Goal: Feedback & Contribution: Submit feedback/report problem

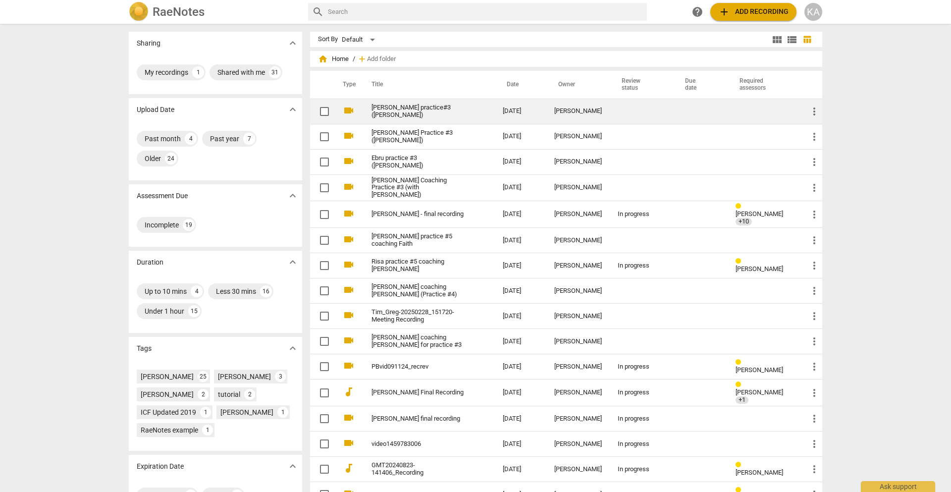
click at [396, 119] on td "[PERSON_NAME] practice#3 ([PERSON_NAME])" at bounding box center [427, 111] width 135 height 25
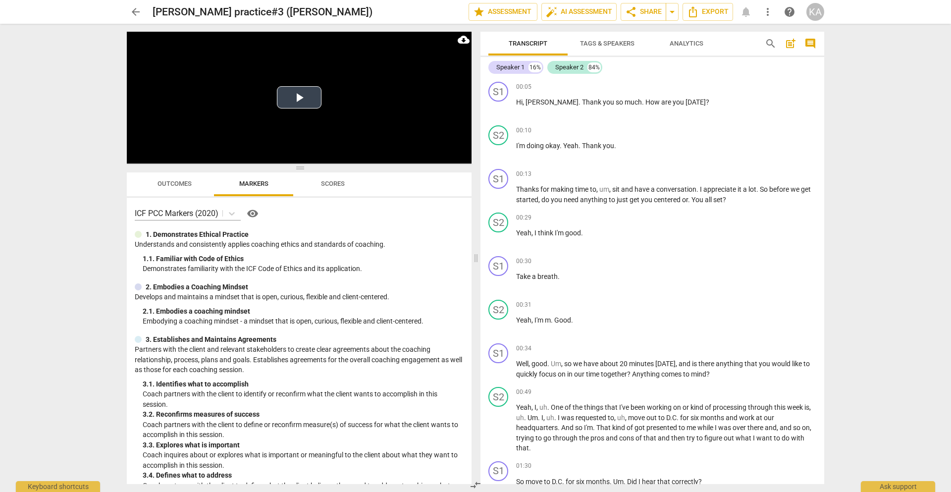
click at [308, 95] on button "Play Video" at bounding box center [299, 97] width 45 height 22
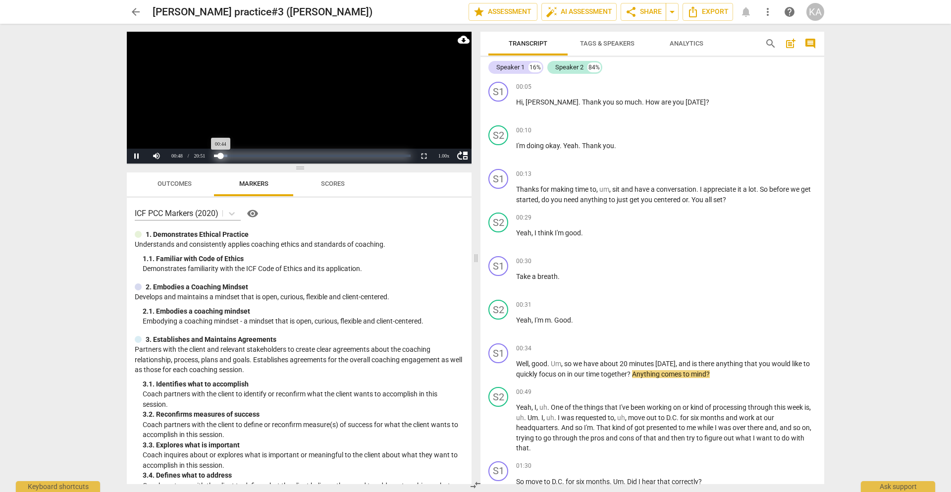
click at [221, 156] on div "Progress : 3.53%" at bounding box center [217, 156] width 7 height 2
click at [219, 155] on div "Progress : 3.63%" at bounding box center [217, 156] width 7 height 2
click at [135, 163] on button "Pause" at bounding box center [137, 156] width 20 height 15
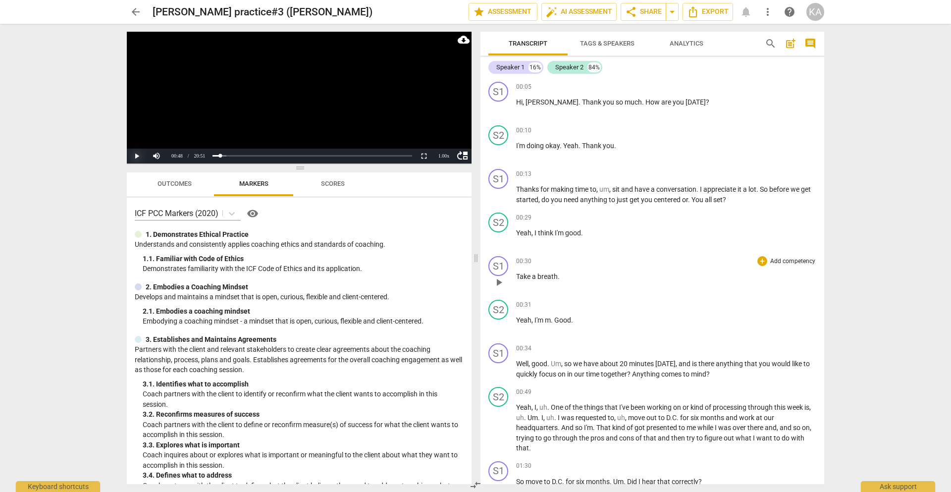
scroll to position [99, 0]
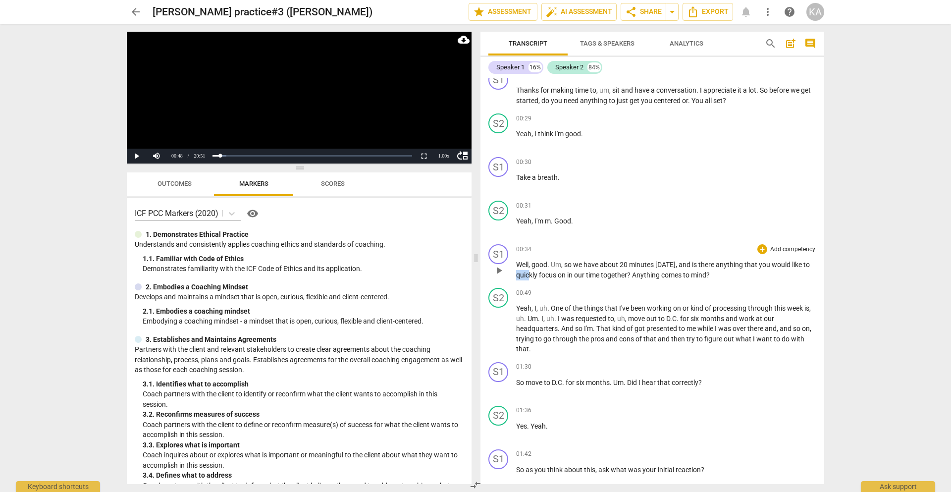
drag, startPoint x: 528, startPoint y: 276, endPoint x: 513, endPoint y: 277, distance: 15.4
click at [513, 277] on div "S1 play_arrow pause 00:34 + Add competency keyboard_arrow_right Well , good . U…" at bounding box center [653, 262] width 344 height 44
click at [501, 272] on span "play_arrow" at bounding box center [499, 271] width 12 height 12
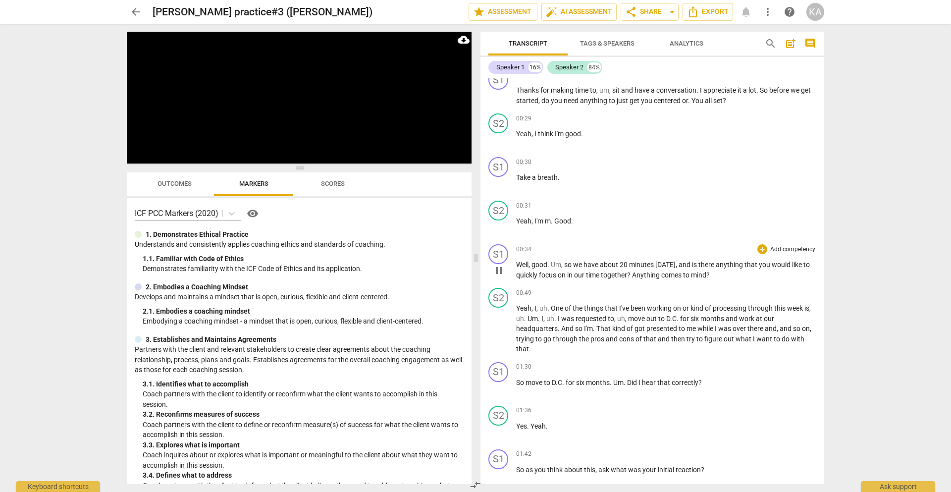
drag, startPoint x: 538, startPoint y: 273, endPoint x: 519, endPoint y: 277, distance: 18.8
click at [519, 275] on span "quickly" at bounding box center [527, 275] width 23 height 8
click at [558, 331] on span "." at bounding box center [559, 329] width 3 height 8
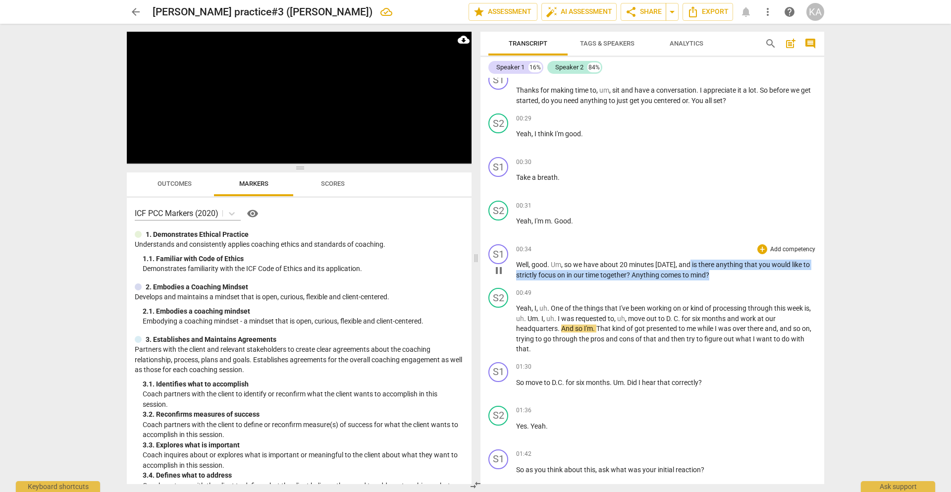
drag, startPoint x: 726, startPoint y: 271, endPoint x: 689, endPoint y: 266, distance: 36.4
click at [689, 266] on p "Well , good . Um , so we have about 20 minutes [DATE] , and is there anything t…" at bounding box center [666, 270] width 300 height 20
click at [724, 258] on div "+" at bounding box center [720, 262] width 10 height 10
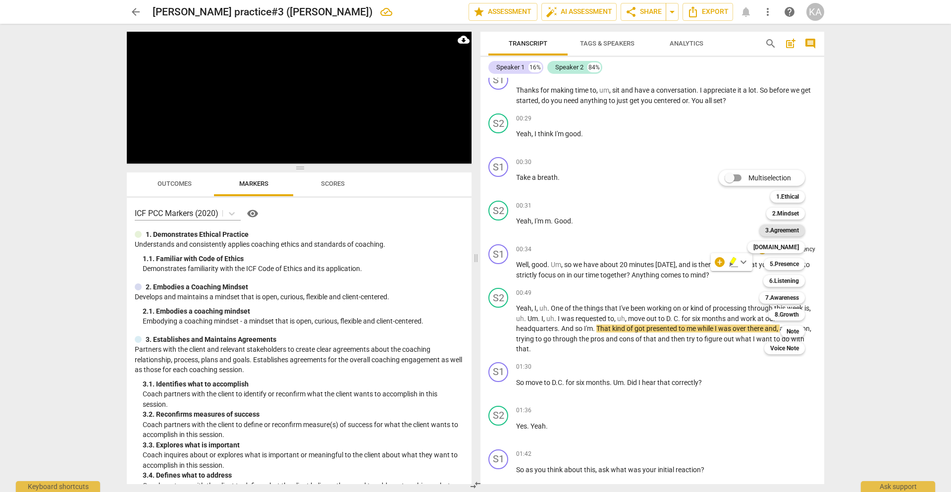
click at [787, 231] on b "3.Agreement" at bounding box center [783, 230] width 34 height 12
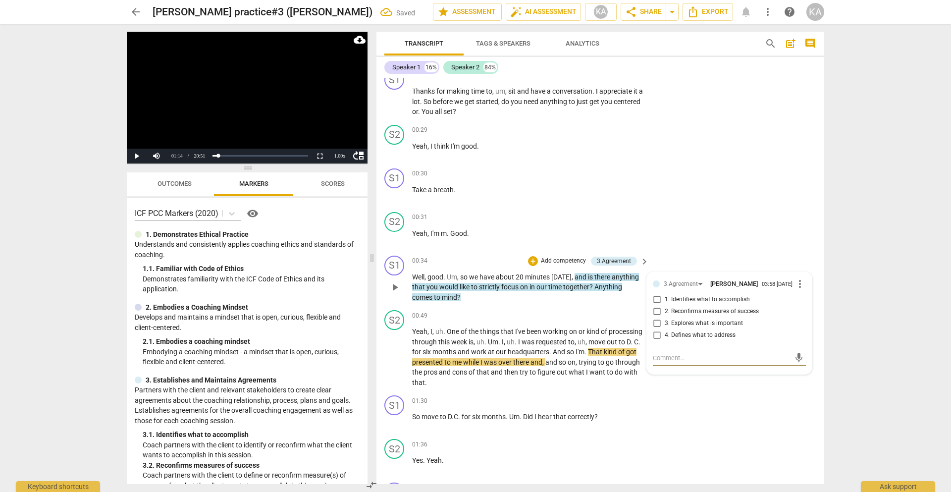
click at [676, 296] on span "1. Identifies what to accomplish" at bounding box center [707, 299] width 85 height 9
click at [665, 296] on input "1. Identifies what to accomplish" at bounding box center [657, 300] width 16 height 12
checkbox input "true"
click at [391, 357] on span "play_arrow" at bounding box center [395, 357] width 12 height 12
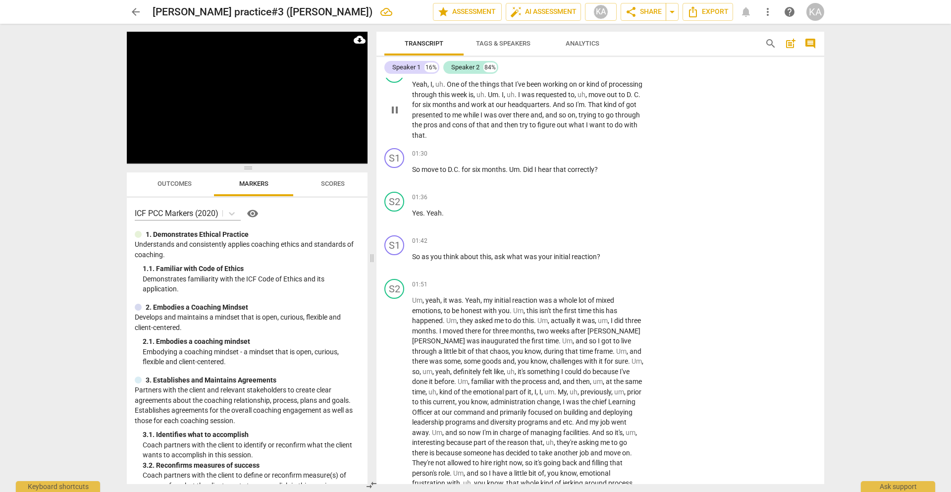
scroll to position [347, 0]
click at [401, 258] on span "pause" at bounding box center [395, 261] width 12 height 12
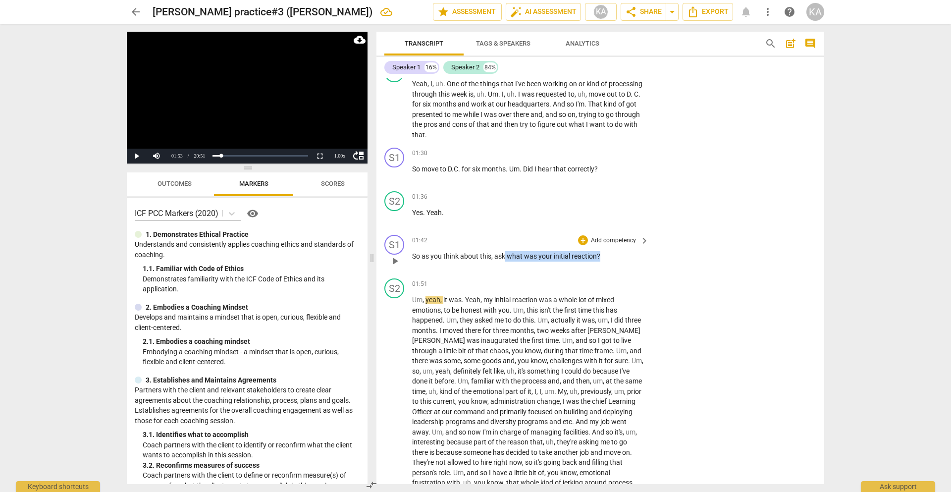
drag, startPoint x: 505, startPoint y: 257, endPoint x: 602, endPoint y: 247, distance: 97.7
click at [602, 247] on div "01:42 + Add competency keyboard_arrow_right So as you think about this , ask wh…" at bounding box center [531, 253] width 238 height 36
click at [618, 244] on icon "button" at bounding box center [623, 243] width 10 height 12
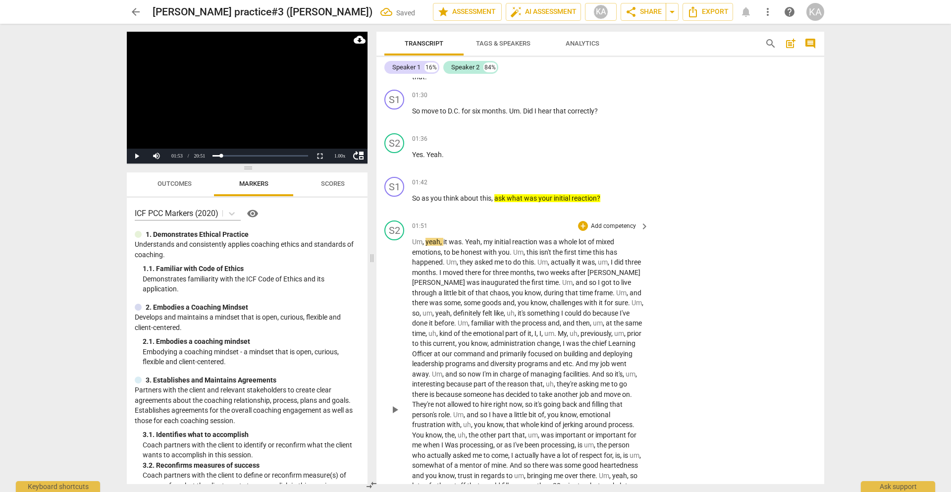
scroll to position [496, 0]
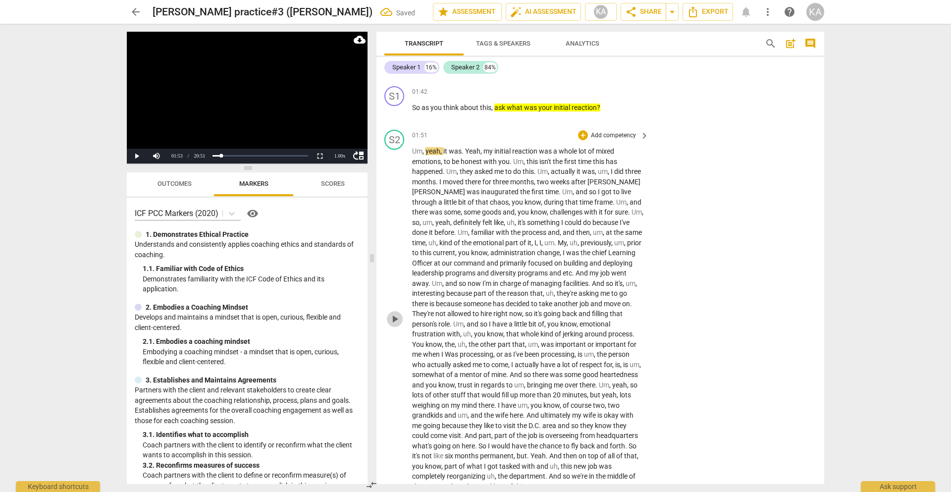
click at [401, 316] on span "play_arrow" at bounding box center [395, 319] width 12 height 12
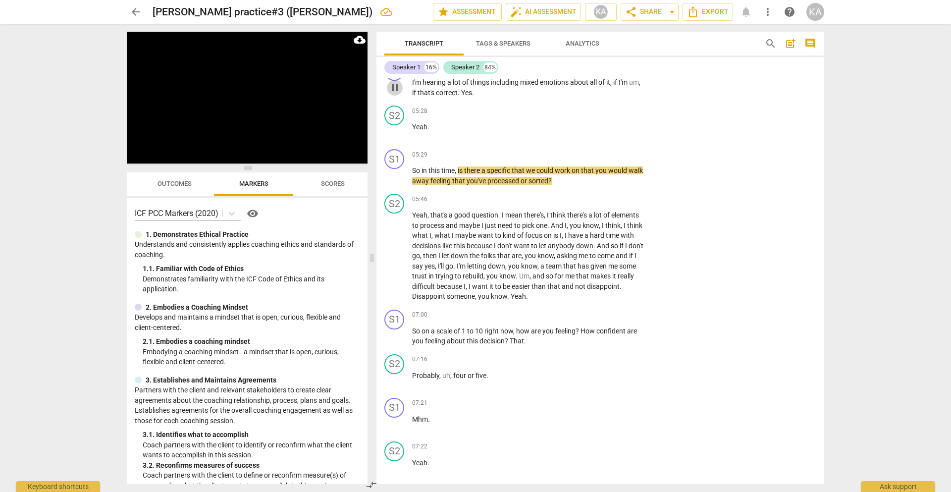
click at [395, 92] on span "pause" at bounding box center [395, 88] width 12 height 12
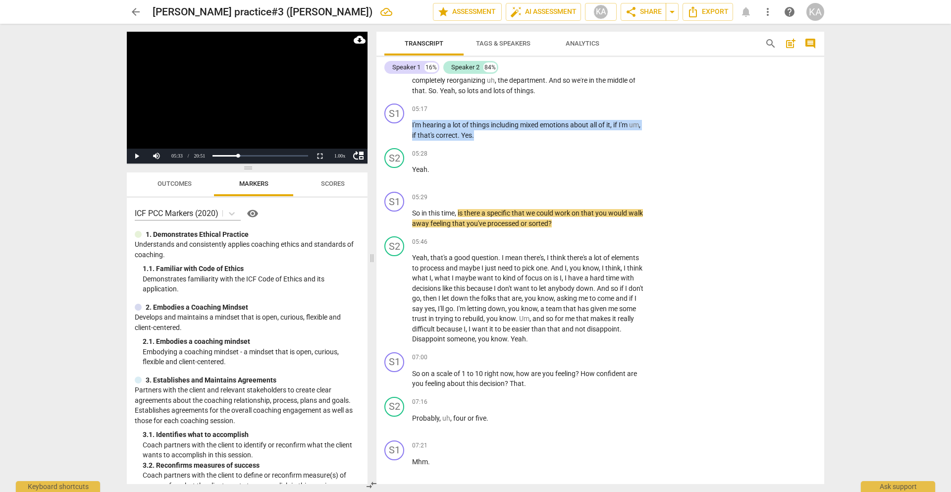
scroll to position [882, 0]
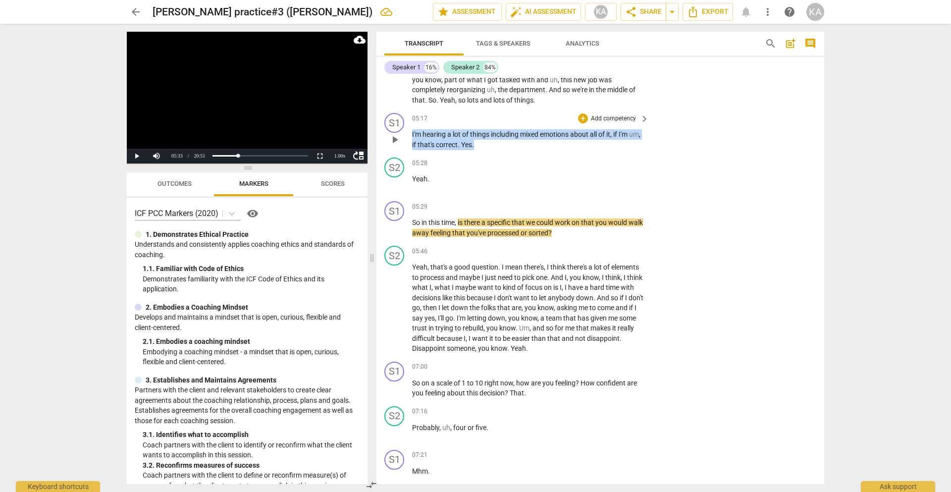
drag, startPoint x: 489, startPoint y: 93, endPoint x: 406, endPoint y: 133, distance: 92.0
click at [406, 133] on div "S1 play_arrow pause 05:17 + Add competency keyboard_arrow_right I'm hearing a l…" at bounding box center [601, 131] width 448 height 45
click at [582, 112] on div "S1 play_arrow pause 05:17 + Add competency keyboard_arrow_right I'm hearing a l…" at bounding box center [601, 131] width 448 height 45
click at [496, 139] on p "I'm hearing a lot of things including mixed emotions about all of it , if I'm u…" at bounding box center [528, 139] width 232 height 20
drag, startPoint x: 496, startPoint y: 143, endPoint x: 413, endPoint y: 136, distance: 83.5
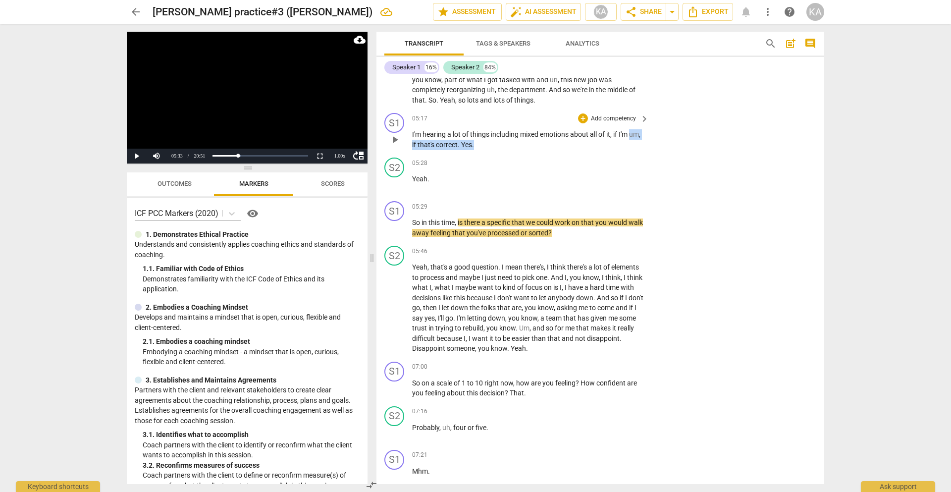
click at [413, 140] on p "I'm hearing a lot of things including mixed emotions about all of it , if I'm u…" at bounding box center [528, 139] width 232 height 20
click at [413, 136] on span "I'm" at bounding box center [417, 134] width 10 height 8
drag, startPoint x: 413, startPoint y: 136, endPoint x: 503, endPoint y: 144, distance: 90.0
click at [503, 144] on p "I'm hearing a lot of things including mixed emotions about all of it , if I'm u…" at bounding box center [528, 139] width 232 height 20
click at [582, 120] on div "+" at bounding box center [583, 118] width 10 height 10
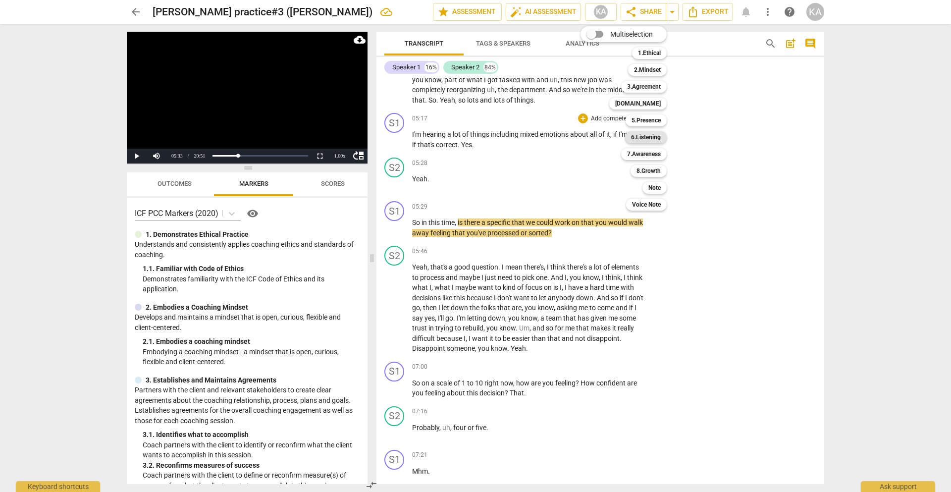
click at [653, 137] on b "6.Listening" at bounding box center [646, 137] width 30 height 12
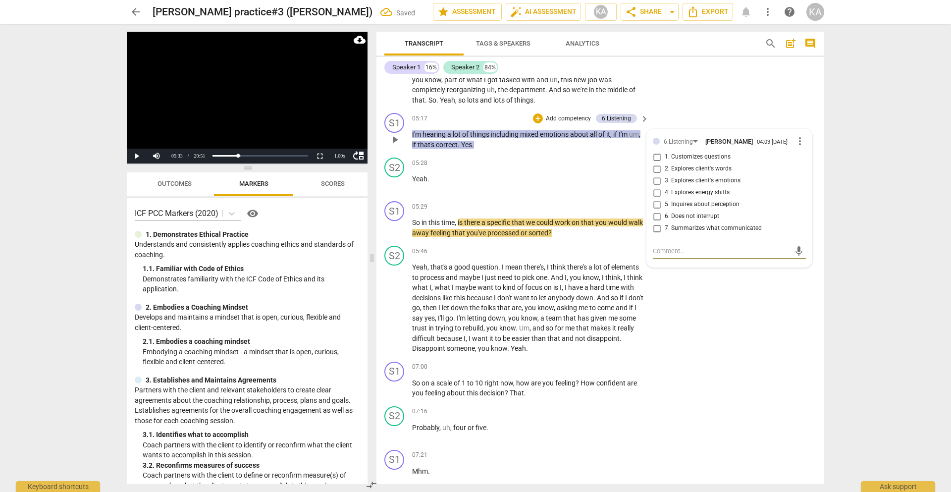
click at [711, 227] on span "7. Summarizes what communicated" at bounding box center [713, 228] width 97 height 9
click at [665, 227] on input "7. Summarizes what communicated" at bounding box center [657, 229] width 16 height 12
checkbox input "true"
click at [491, 144] on p "I'm hearing a lot of things including mixed emotions about all of it , if I'm u…" at bounding box center [528, 139] width 232 height 20
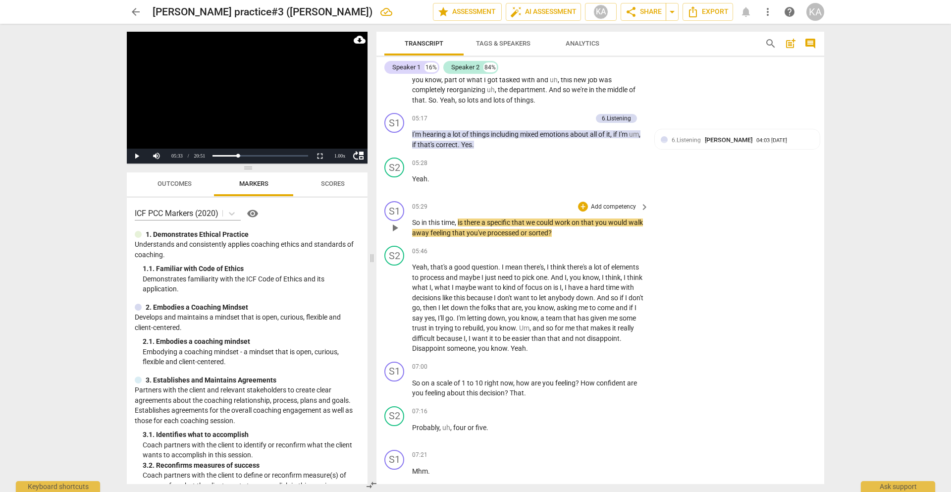
click at [394, 230] on span "play_arrow" at bounding box center [395, 228] width 12 height 12
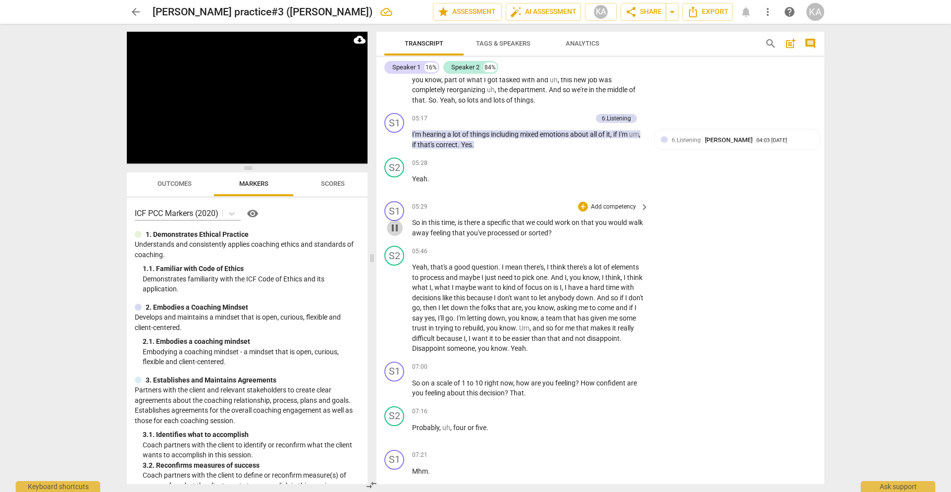
click at [394, 230] on span "pause" at bounding box center [395, 228] width 12 height 12
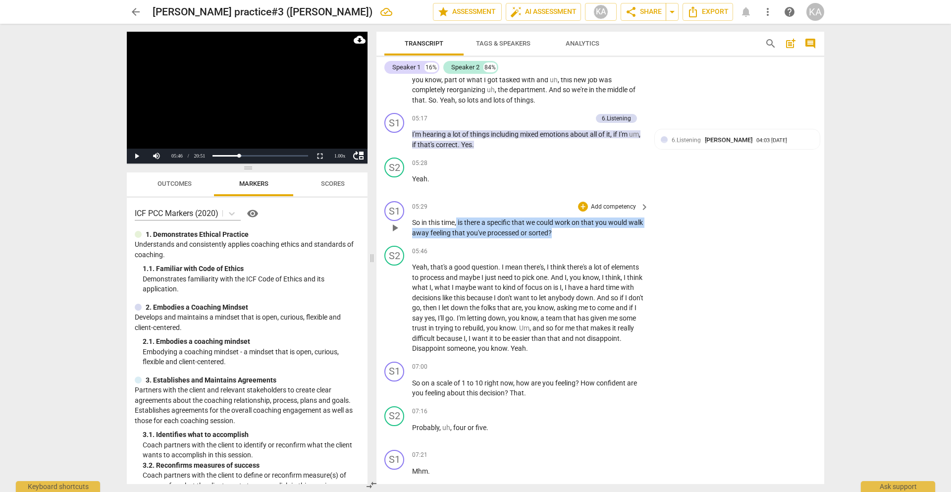
drag, startPoint x: 571, startPoint y: 234, endPoint x: 457, endPoint y: 223, distance: 114.5
click at [457, 223] on p "So in this time , is there a specific that we could work on that you would walk…" at bounding box center [528, 228] width 232 height 20
click at [579, 208] on div "+" at bounding box center [583, 207] width 10 height 10
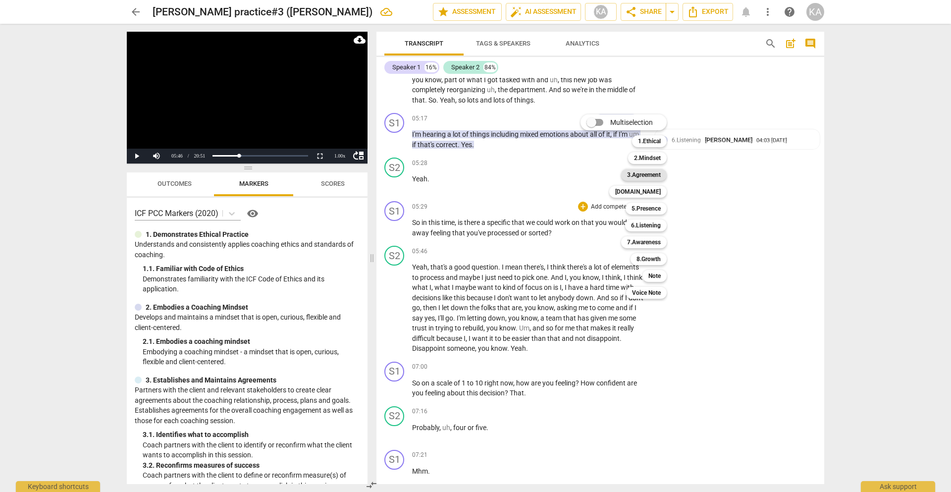
click at [651, 176] on b "3.Agreement" at bounding box center [644, 175] width 34 height 12
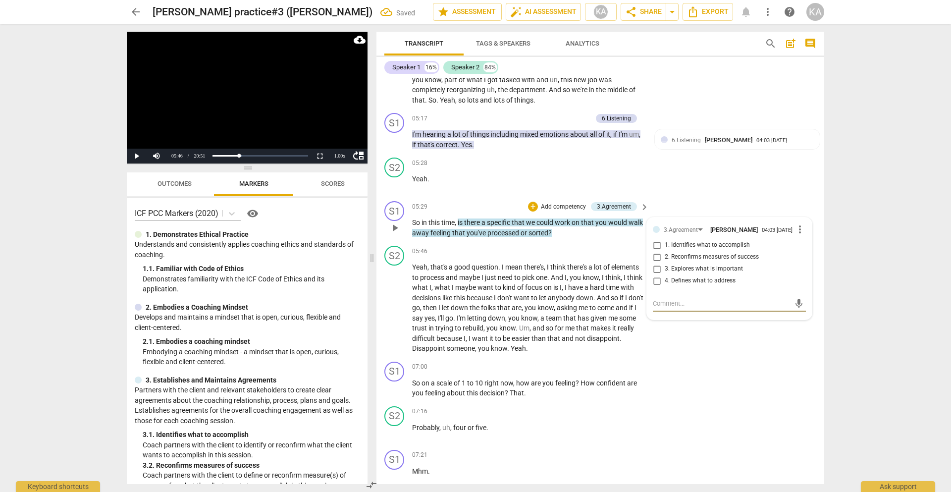
click at [683, 244] on span "1. Identifies what to accomplish" at bounding box center [707, 245] width 85 height 9
click at [665, 244] on input "1. Identifies what to accomplish" at bounding box center [657, 245] width 16 height 12
checkbox input "true"
drag, startPoint x: 587, startPoint y: 234, endPoint x: 458, endPoint y: 222, distance: 129.4
click at [458, 222] on p "So in this time , is there a specific that we could work on that you would walk…" at bounding box center [528, 228] width 232 height 20
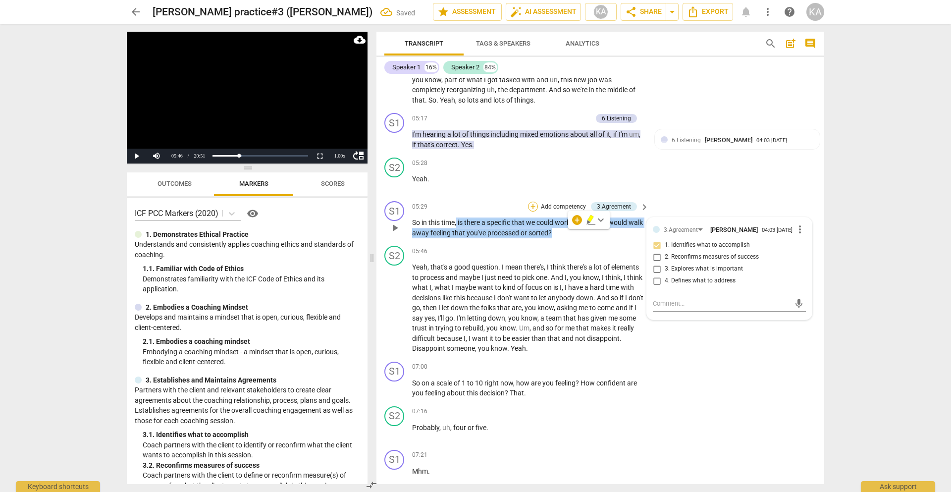
click at [534, 208] on div "+" at bounding box center [533, 207] width 10 height 10
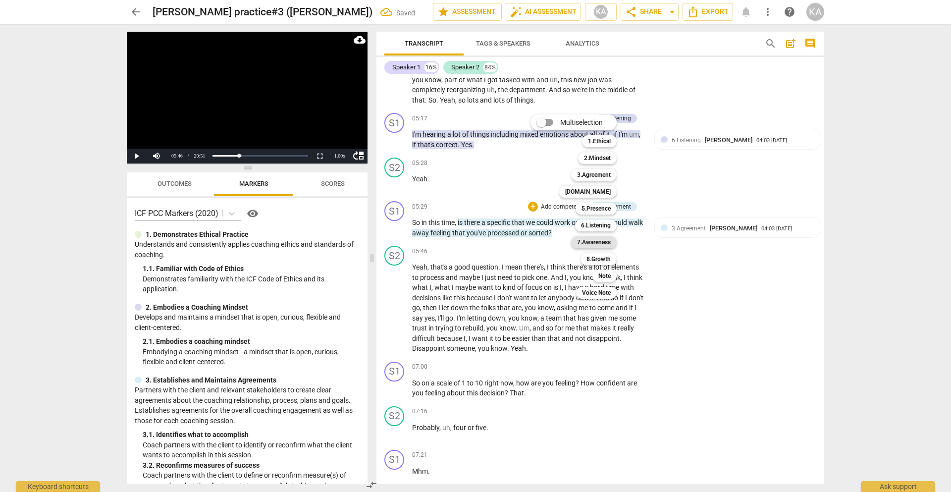
click at [599, 244] on b "7.Awareness" at bounding box center [594, 242] width 34 height 12
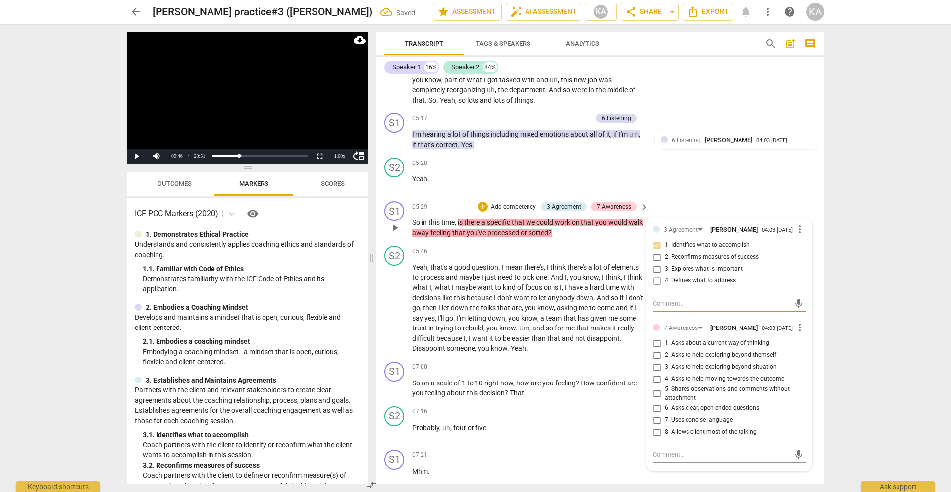
click at [732, 406] on span "6. Asks clear, open-ended questions" at bounding box center [712, 408] width 95 height 9
click at [665, 406] on input "6. Asks clear, open-ended questions" at bounding box center [657, 408] width 16 height 12
click at [732, 406] on span "6. Asks clear, open-ended questions" at bounding box center [712, 408] width 95 height 9
click at [665, 406] on input "6. Asks clear, open-ended questions" at bounding box center [657, 408] width 16 height 12
checkbox input "true"
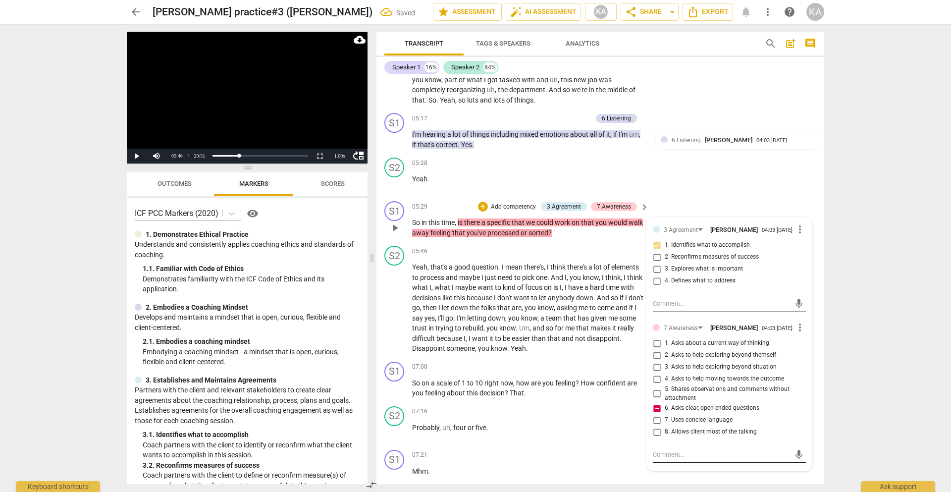
click at [704, 450] on textarea at bounding box center [721, 454] width 137 height 9
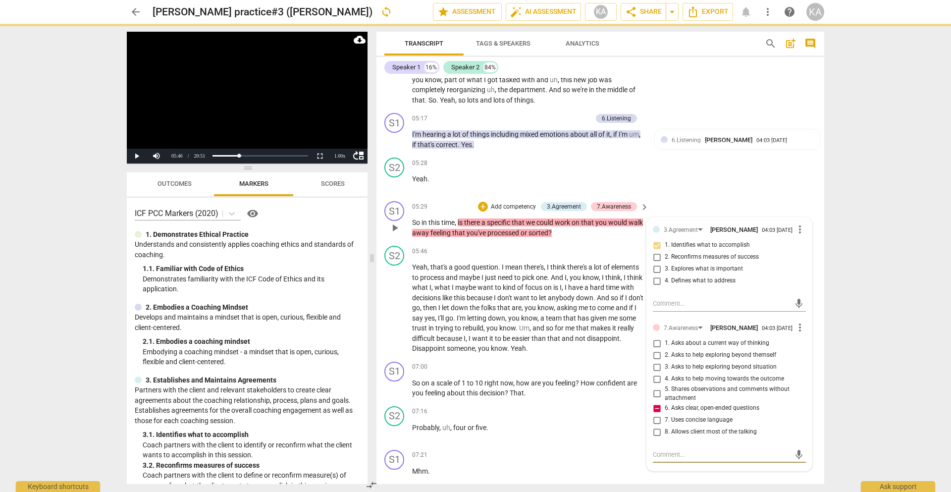
type textarea "S"
type textarea "Su"
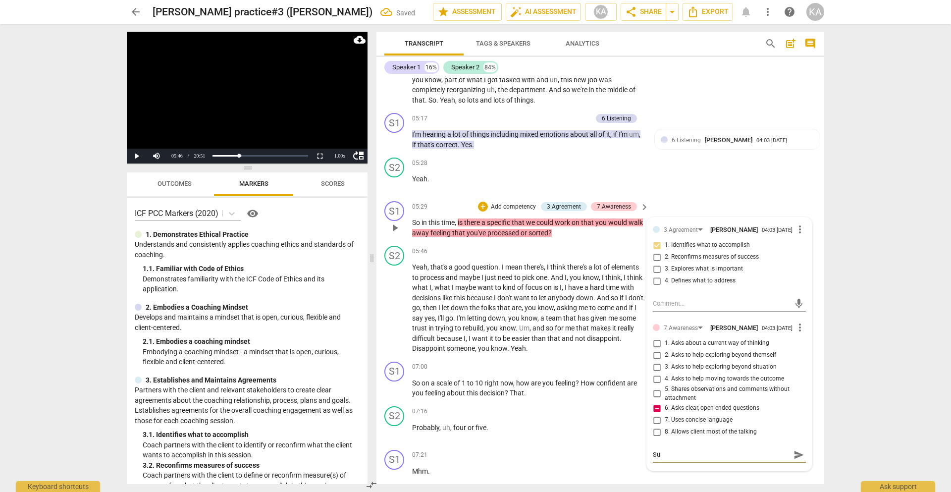
type textarea "Sug"
type textarea "[PERSON_NAME]"
type textarea "Sugge"
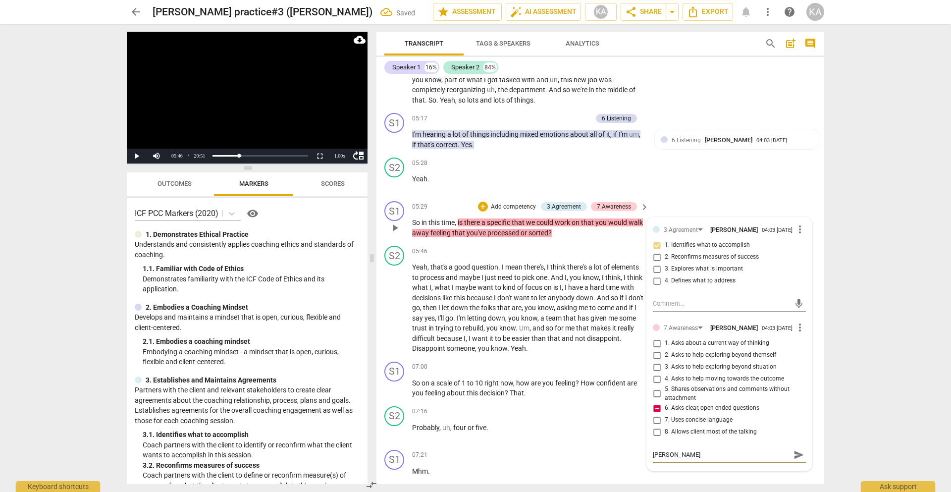
type textarea "Sugge"
type textarea "Sugges"
type textarea "Suggest"
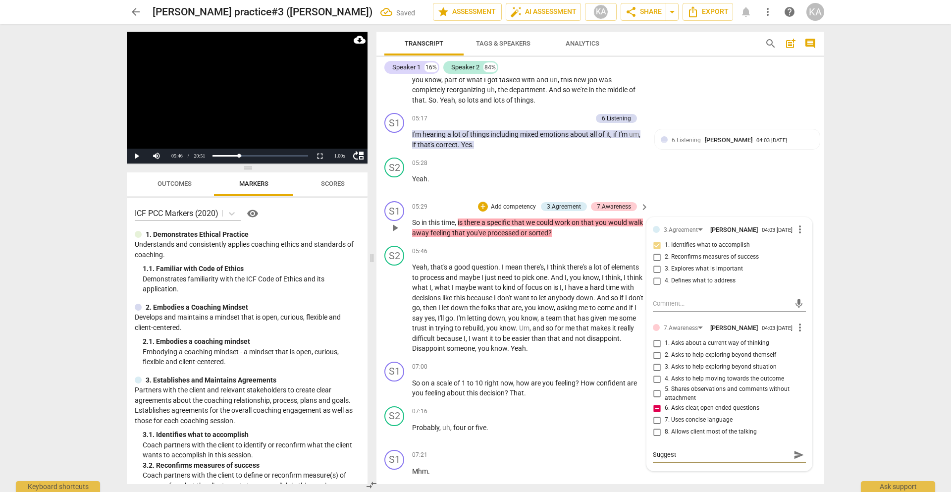
type textarea "Suggest C"
type textarea "Suggest Co"
type textarea "Suggest Coa"
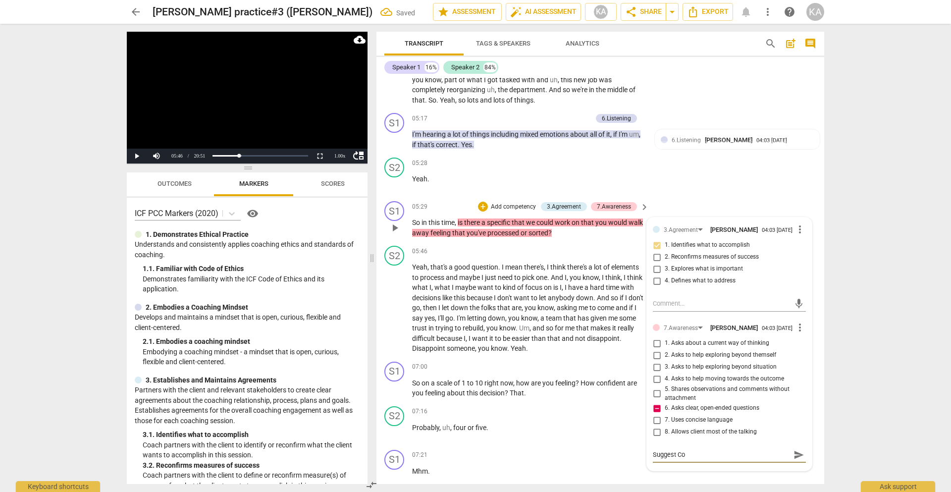
type textarea "Suggest Coa"
type textarea "Suggest Coac"
type textarea "Suggest Coach"
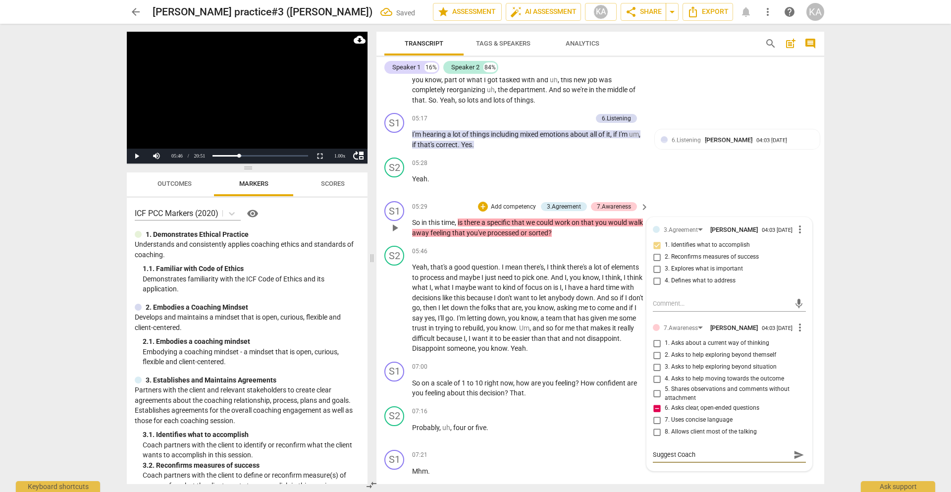
type textarea "Suggest Coach"
type textarea "Suggest Coach t"
type textarea "Suggest Coach [PERSON_NAME]"
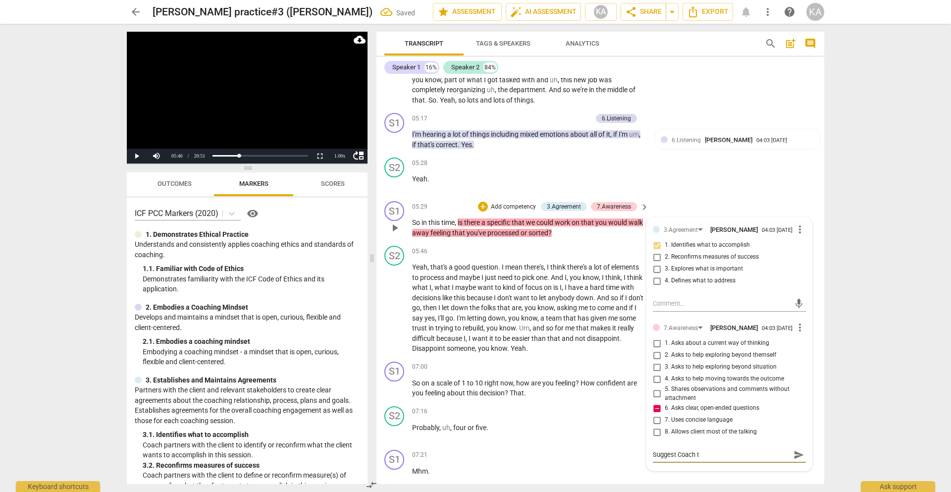
type textarea "Suggest Coach [PERSON_NAME]"
type textarea "Suggest Coach to a"
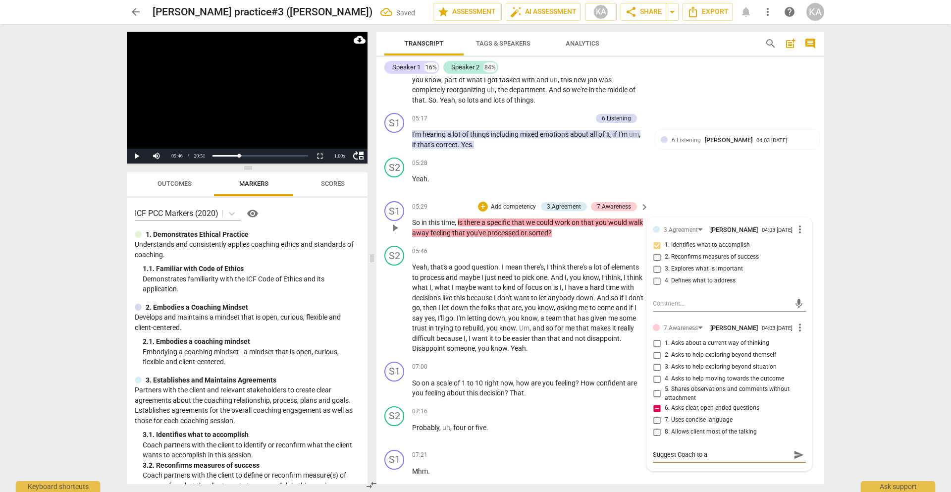
type textarea "Suggest Coach to as"
type textarea "Suggest Coach to ask"
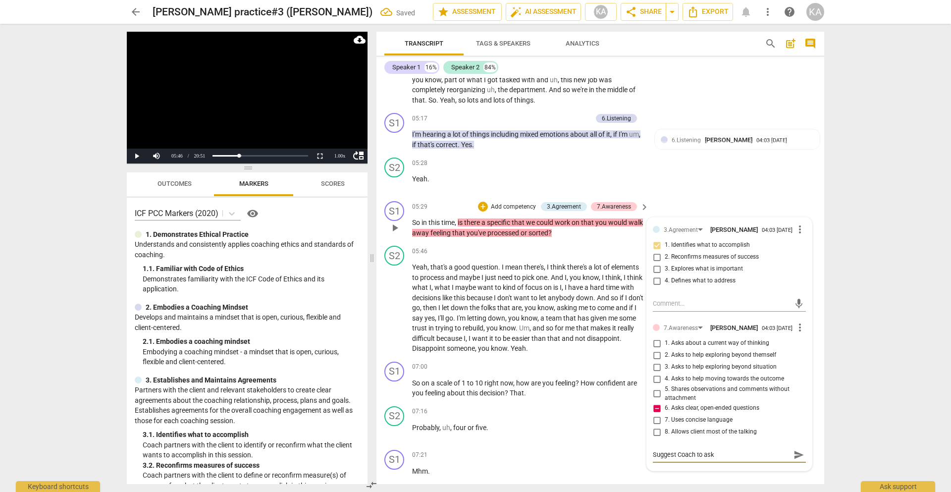
type textarea "Suggest Coach to ask"
type textarea "Suggest Coach to ask o"
type textarea "Suggest Coach to ask op"
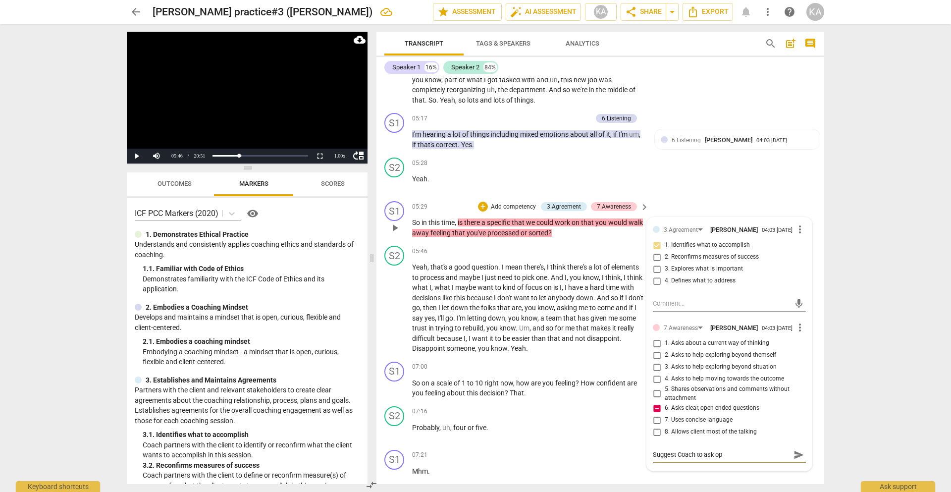
type textarea "Suggest Coach to ask ope"
type textarea "Suggest Coach to ask open"
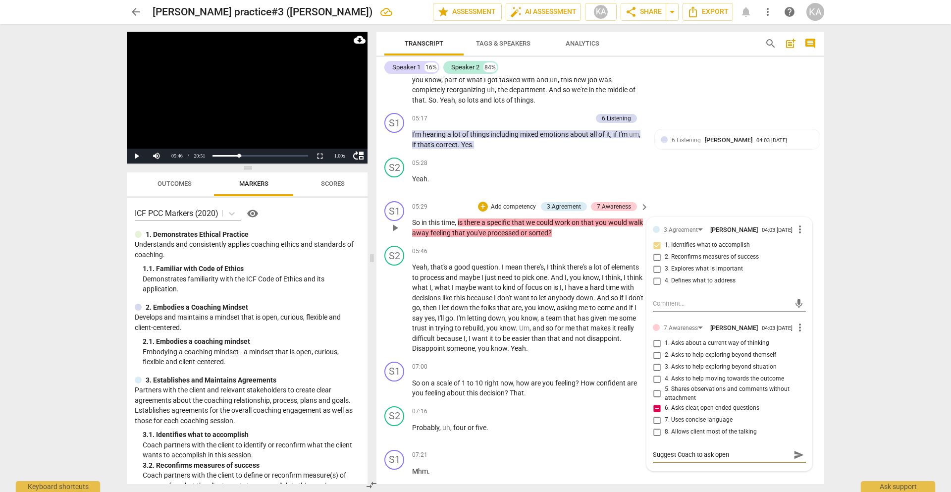
type textarea "Suggest Coach to ask open"
type textarea "Suggest Coach to ask open e"
type textarea "Suggest Coach to ask open en"
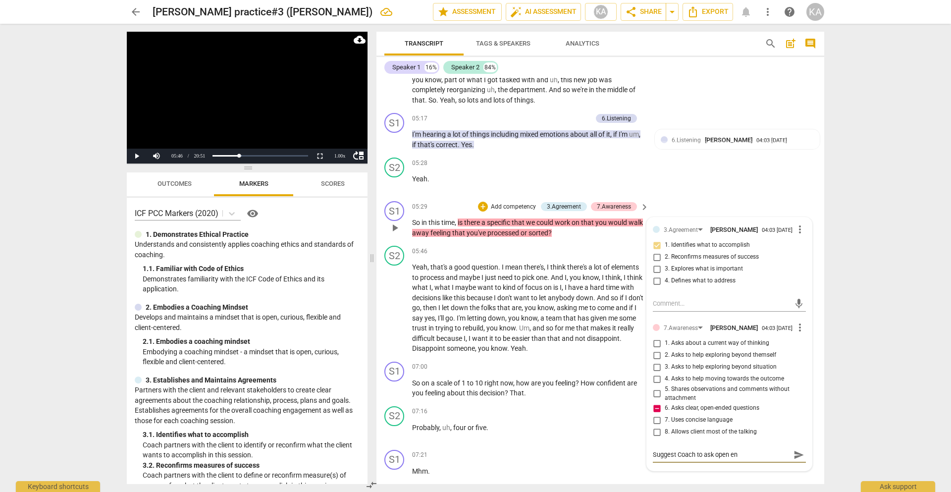
type textarea "Suggest Coach to ask open end"
type textarea "Suggest Coach to ask open ende"
type textarea "Suggest Coach to ask open ended"
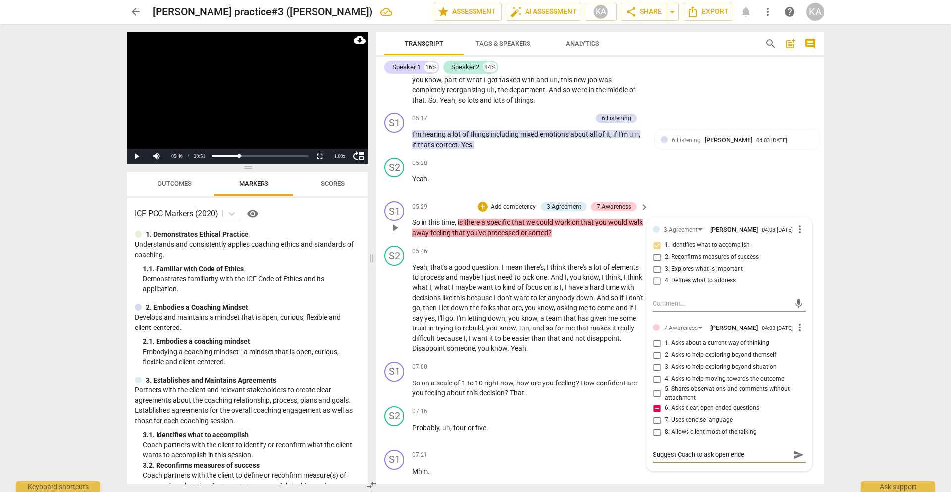
type textarea "Suggest Coach to ask open ended"
type textarea "Suggest Coach to ask open ended q"
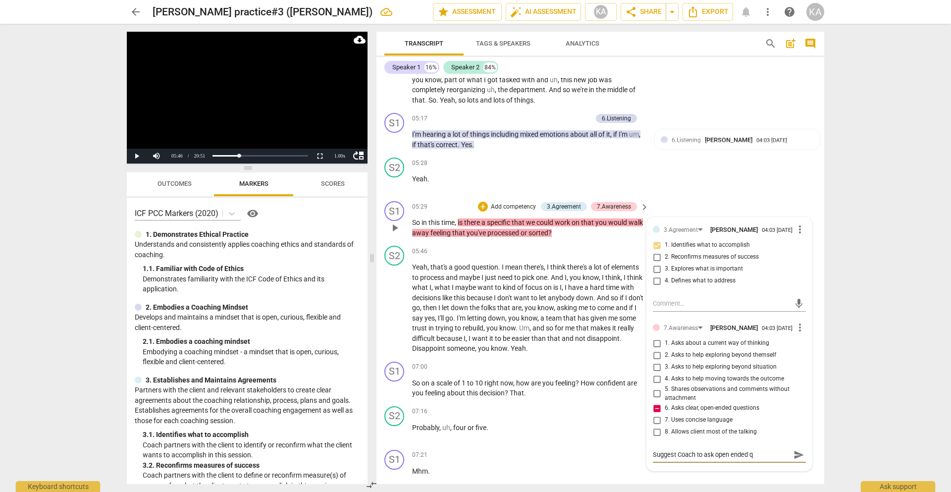
type textarea "Suggest Coach to ask open ended qu"
type textarea "Suggest Coach to ask open ended que"
type textarea "Suggest Coach to ask open ended ques"
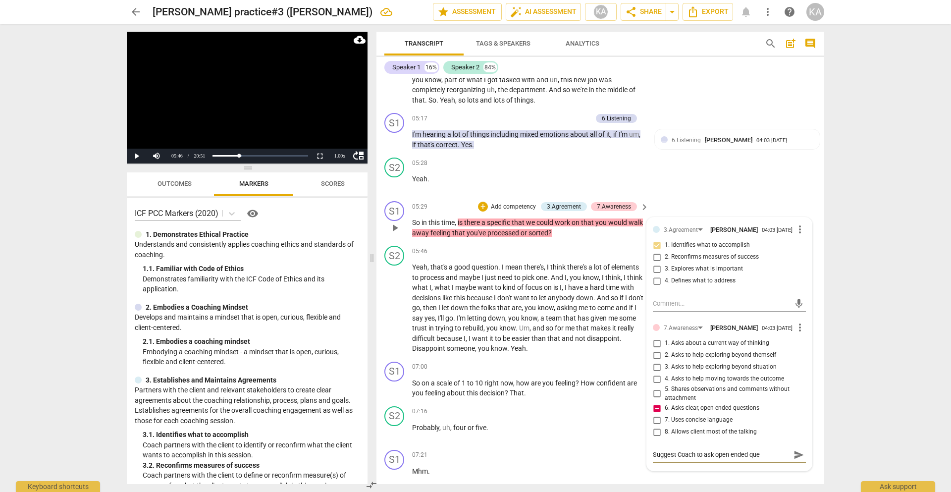
type textarea "Suggest Coach to ask open ended ques"
type textarea "Suggest Coach to ask open ended quest"
type textarea "Suggest Coach to ask open ended questi"
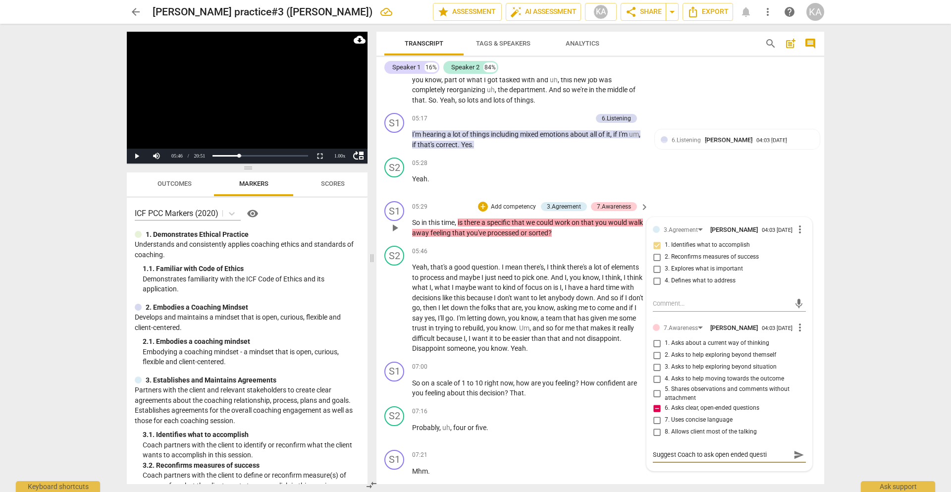
type textarea "Suggest Coach to ask open ended questio"
type textarea "Suggest Coach to ask open ended question"
type textarea "Suggest Coach to ask open ended questions"
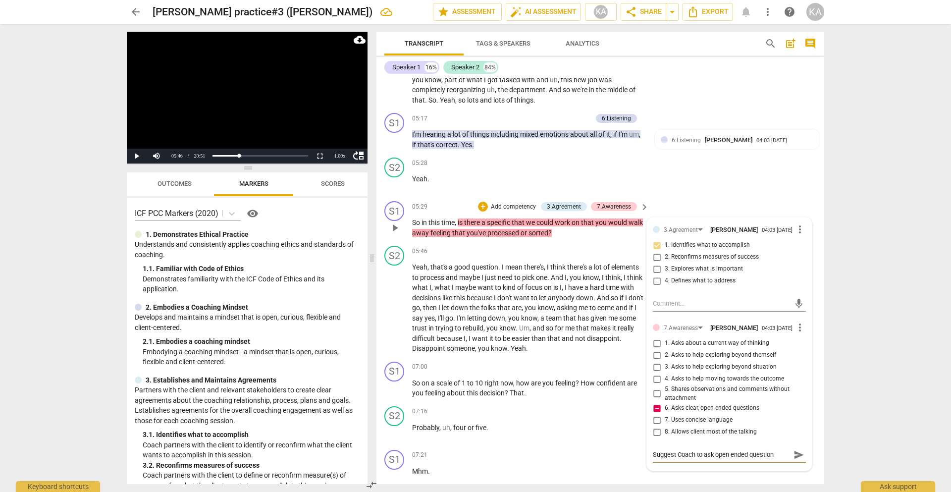
type textarea "Suggest Coach to ask open ended questions"
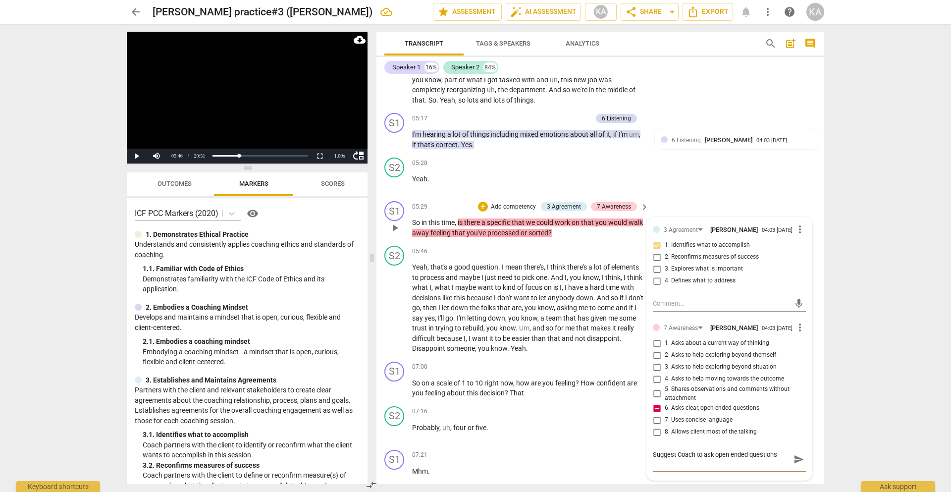
type textarea "Suggest Coach to ask open ended questions E"
type textarea "Suggest Coach to ask open ended questions Ex"
type textarea "Suggest Coach to ask open ended questions Exa"
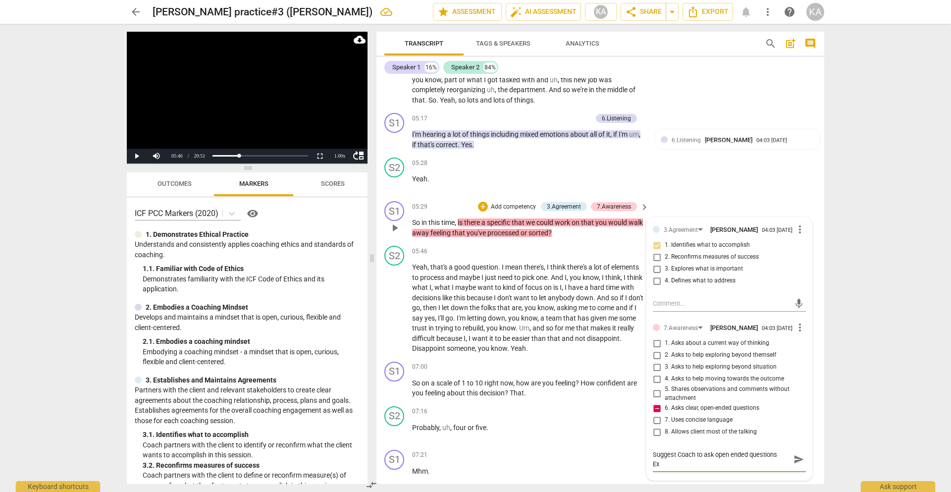
type textarea "Suggest Coach to ask open ended questions Exa"
type textarea "Suggest Coach to ask open ended questions Exam"
type textarea "Suggest Coach to ask open ended questions Examp"
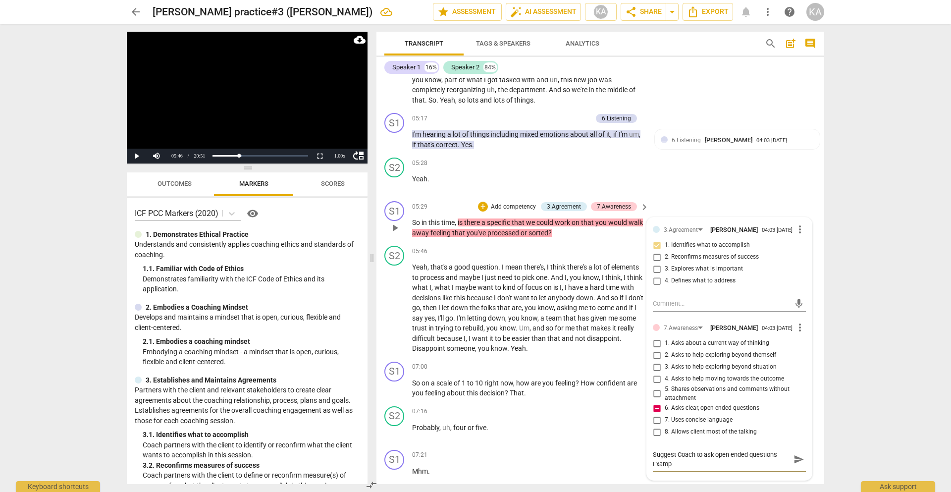
type textarea "Suggest Coach to ask open ended questions Exampl"
type textarea "Suggest Coach to ask open ended questions Example"
type textarea "Suggest Coach to ask open ended questions Example:"
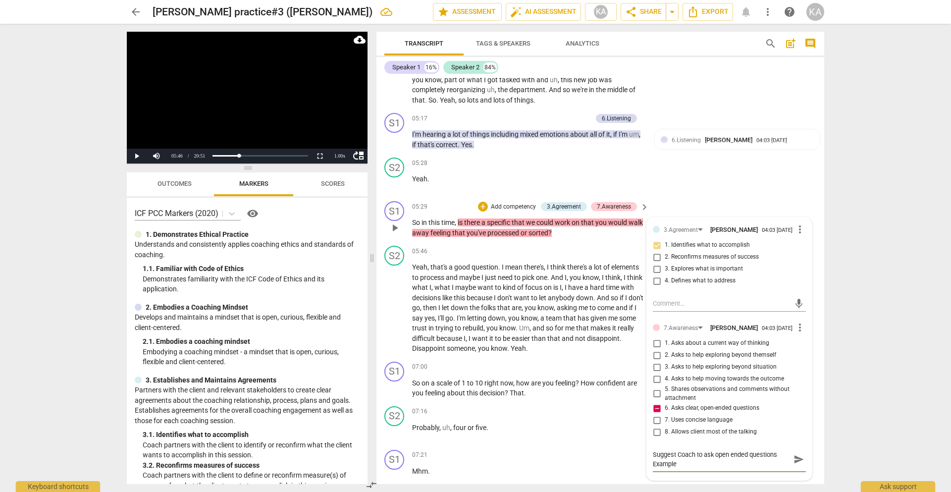
type textarea "Suggest Coach to ask open ended questions Example:"
type textarea "Suggest Coach to ask open ended questions Example: w"
type textarea "Suggest Coach to ask open ended questions Example:"
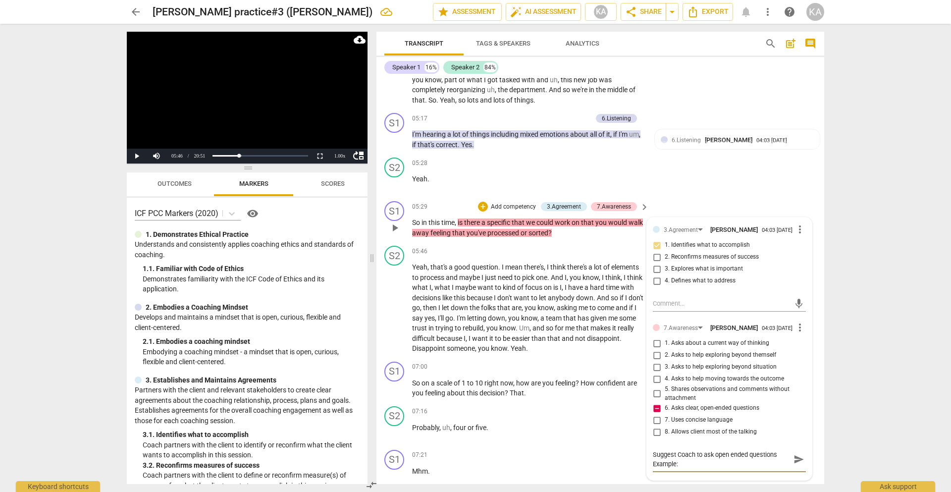
type textarea "Suggest Coach to ask open ended questions Example: W"
type textarea "Suggest Coach to ask open ended questions Example: Wh"
type textarea "Suggest Coach to ask open ended questions Example: Wha"
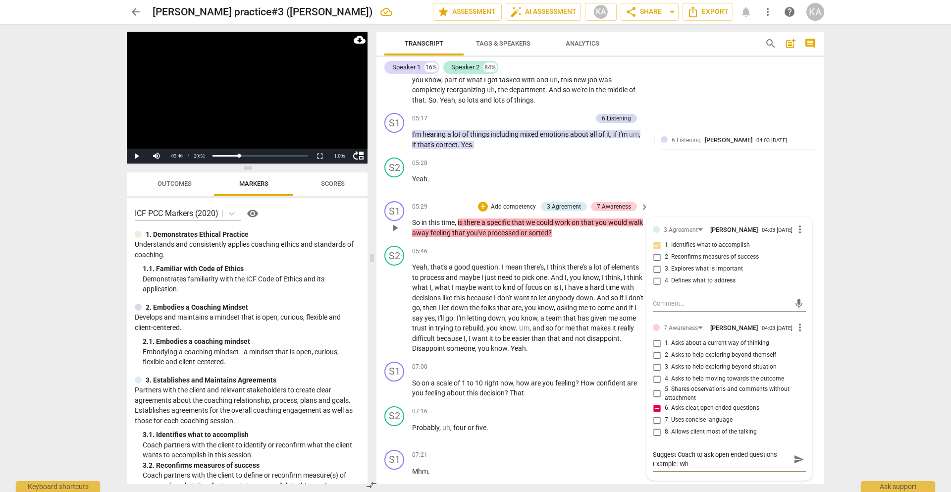
type textarea "Suggest Coach to ask open ended questions Example: Wha"
type textarea "Suggest Coach to ask open ended questions Example: What"
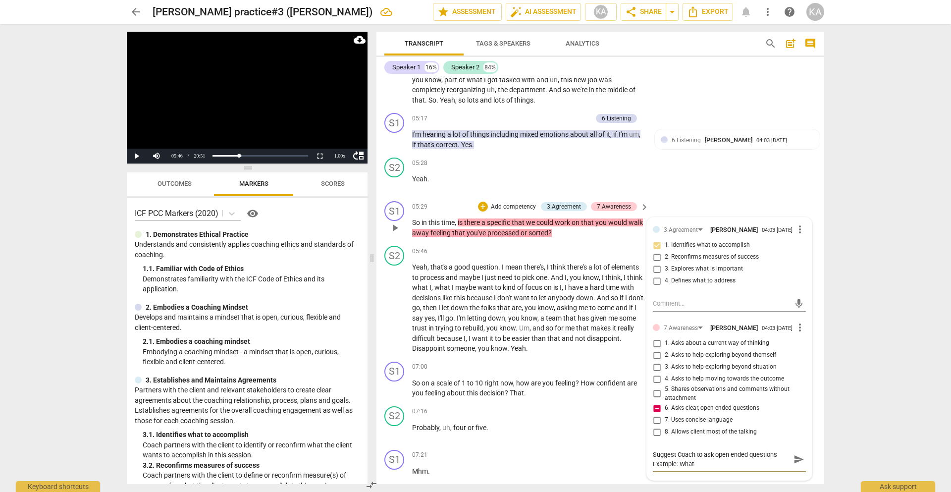
type textarea "Suggest Coach to ask open ended questions Example: What w"
type textarea "Suggest Coach to ask open ended questions Example: What wo"
type textarea "Suggest Coach to ask open ended questions Example: What wou"
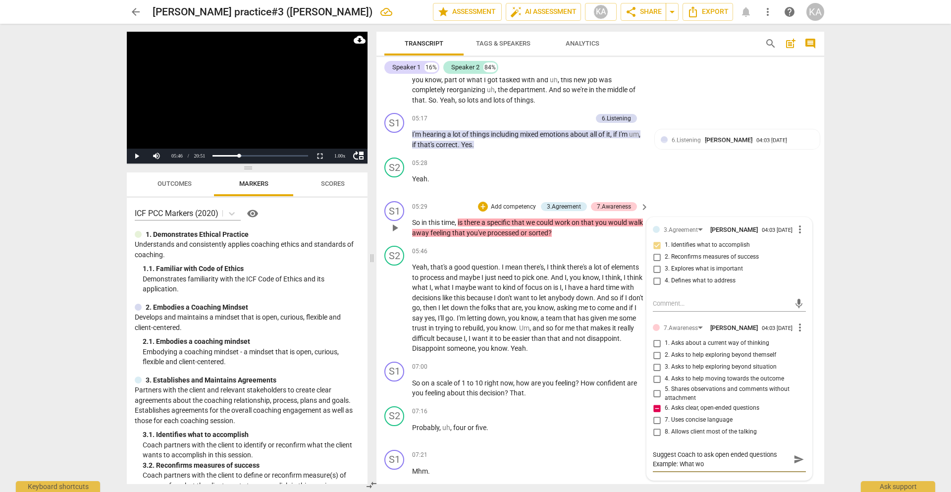
type textarea "Suggest Coach to ask open ended questions Example: What wou"
type textarea "Suggest Coach to ask open ended questions Example: What woul"
type textarea "Suggest Coach to ask open ended questions Example: What would"
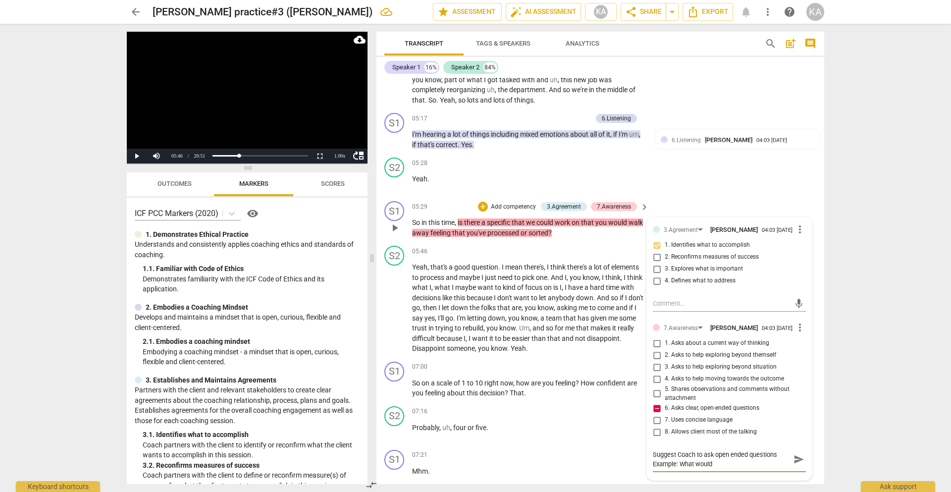
type textarea "Suggest Coach to ask open ended questions Example: What would"
type textarea "Suggest Coach to ask open ended questions Example: What would b"
type textarea "Suggest Coach to ask open ended questions Example: What would be"
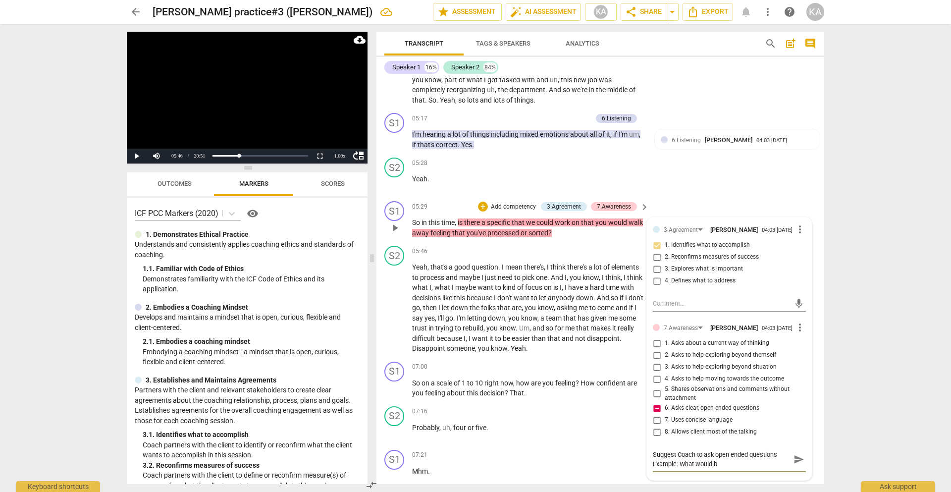
type textarea "Suggest Coach to ask open ended questions Example: What would be"
type textarea "Suggest Coach to ask open ended questions Example: What would be t"
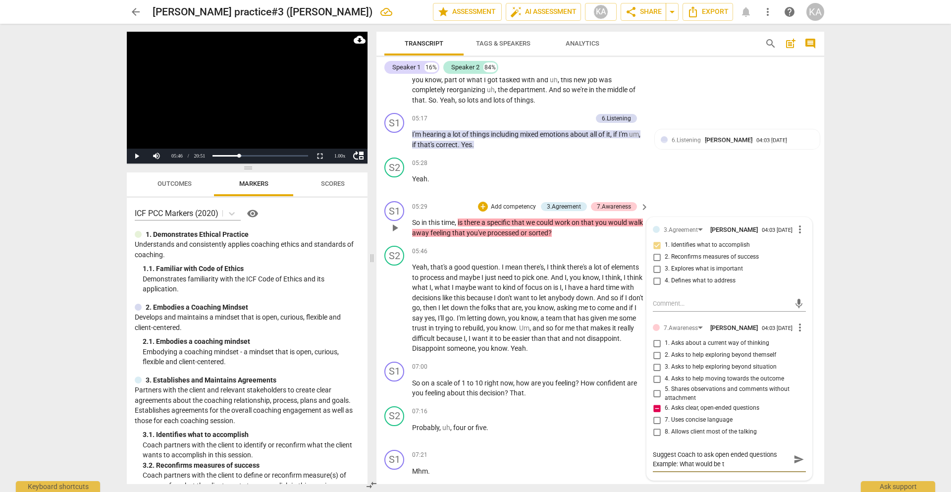
type textarea "Suggest Coach to ask open ended questions Example: What would be th"
type textarea "Suggest Coach to ask open ended questions Example: What would be the"
type textarea "Suggest Coach to ask open ended questions Example: What would be the b"
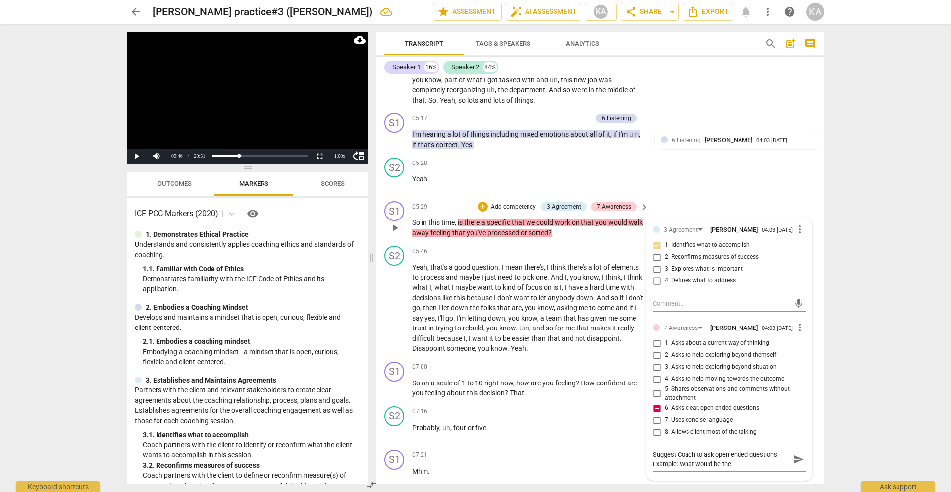
type textarea "Suggest Coach to ask open ended questions Example: What would be the b"
type textarea "Suggest Coach to ask open ended questions Example: What would be the be"
type textarea "Suggest Coach to ask open ended questions Example: What would be the bes"
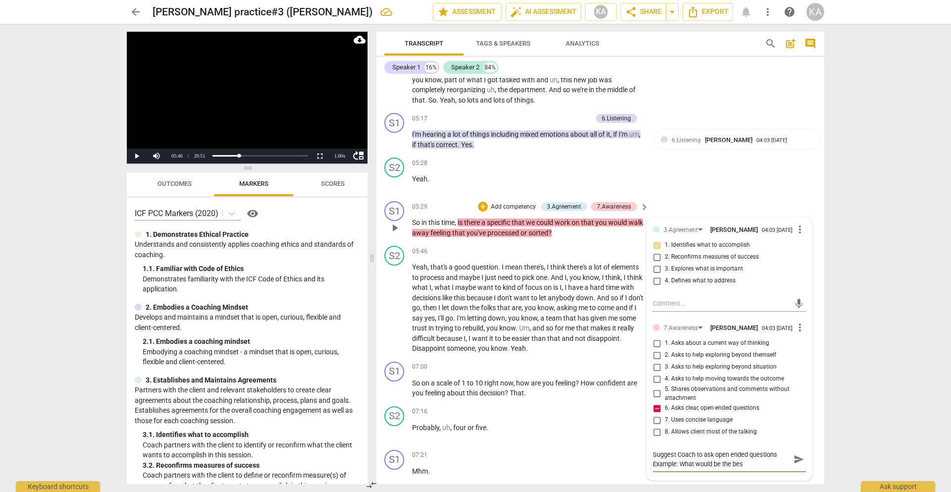
type textarea "Suggest Coach to ask open ended questions Example: What would be the best"
type textarea "Suggest Coach to ask open ended questions Example: What would be the best o"
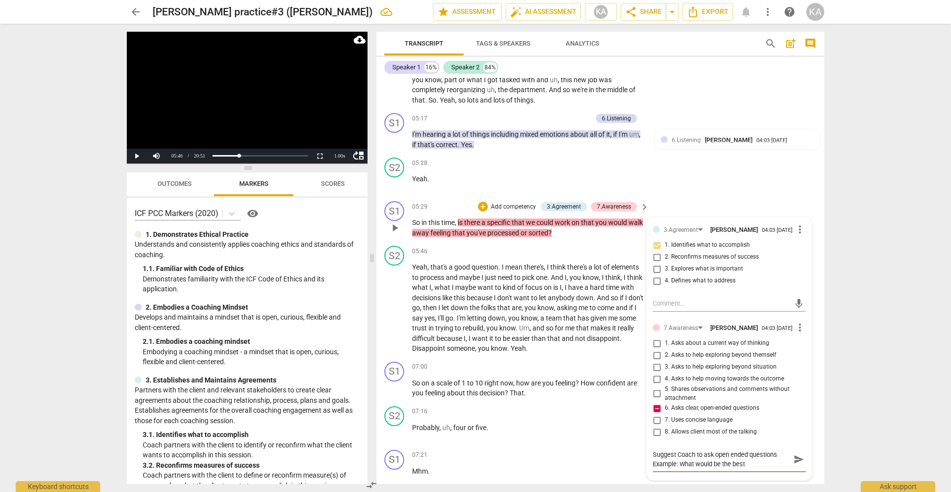
type textarea "Suggest Coach to ask open ended questions Example: What would be the best o"
type textarea "Suggest Coach to ask open ended questions Example: What would be the best ou"
type textarea "Suggest Coach to ask open ended questions Example: What would be the best out"
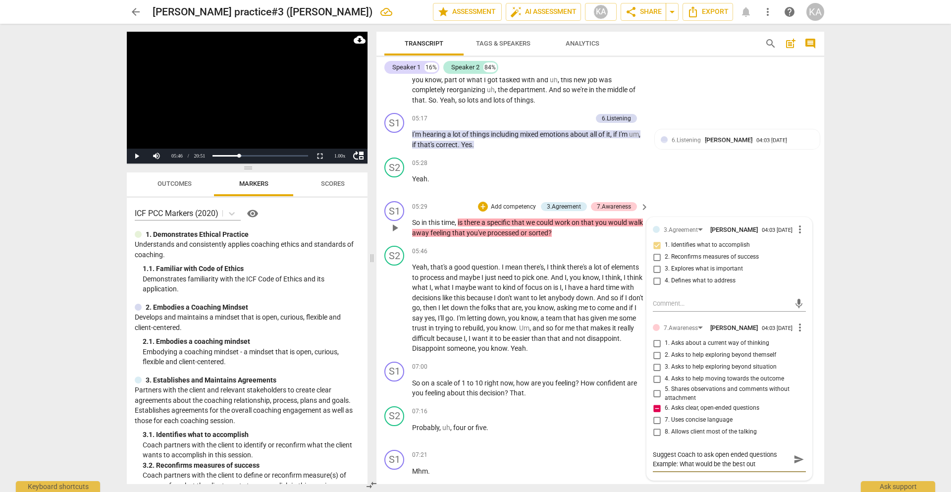
type textarea "Suggest Coach to ask open ended questions Example: What would be the best outo"
type textarea "Suggest Coach to ask open ended questions Example: What would be the best out"
type textarea "Suggest Coach to ask open ended questions Example: What would be the best outc"
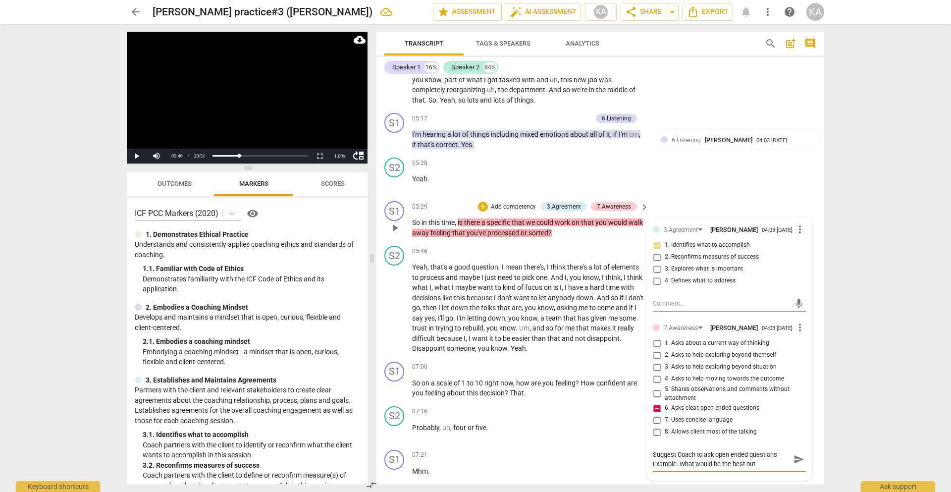
type textarea "Suggest Coach to ask open ended questions Example: What would be the best outc"
type textarea "Suggest Coach to ask open ended questions Example: What would be the best outco"
type textarea "Suggest Coach to ask open ended questions Example: What would be the best outcom"
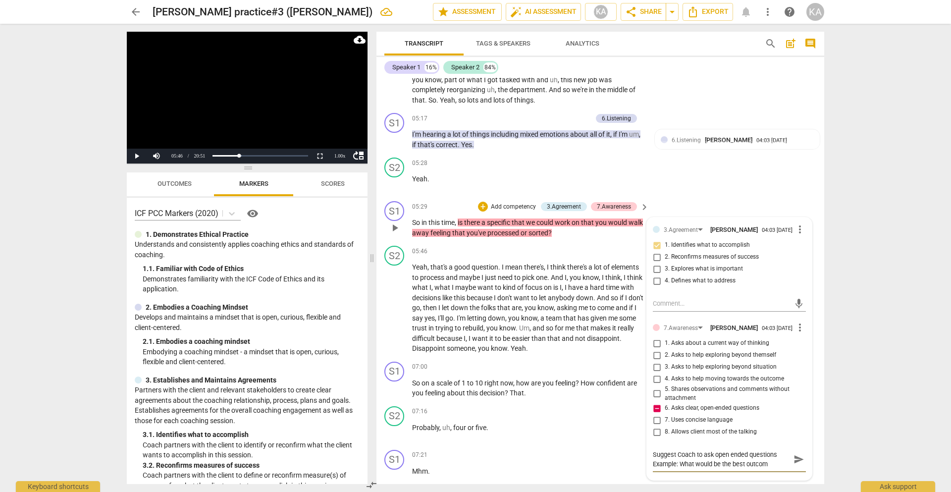
type textarea "Suggest Coach to ask open ended questions Example: What would be the best outco…"
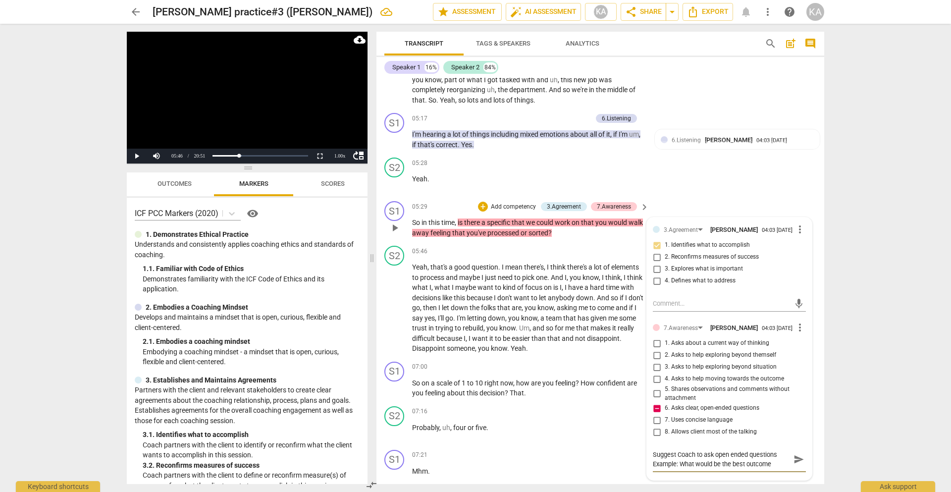
type textarea "Suggest Coach to ask open ended questions Example: What would be the best outco…"
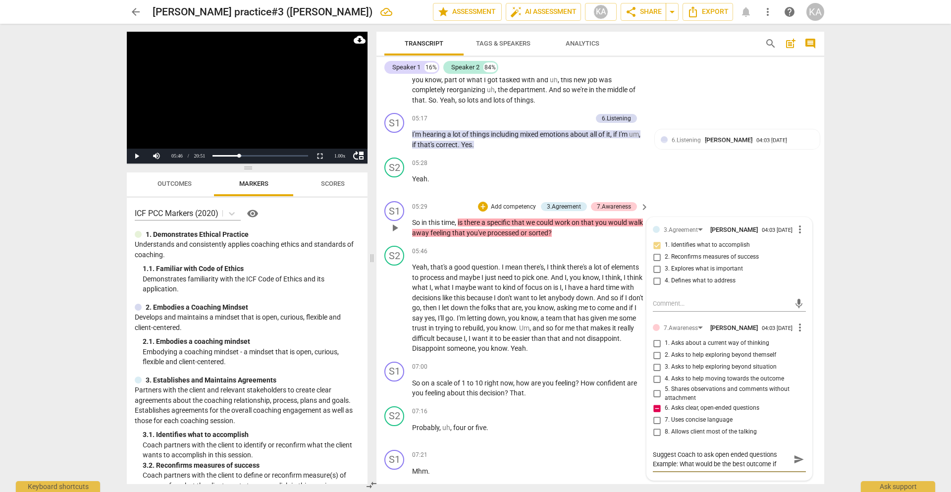
type textarea "Suggest Coach to ask open ended questions Example: What would be the best outco…"
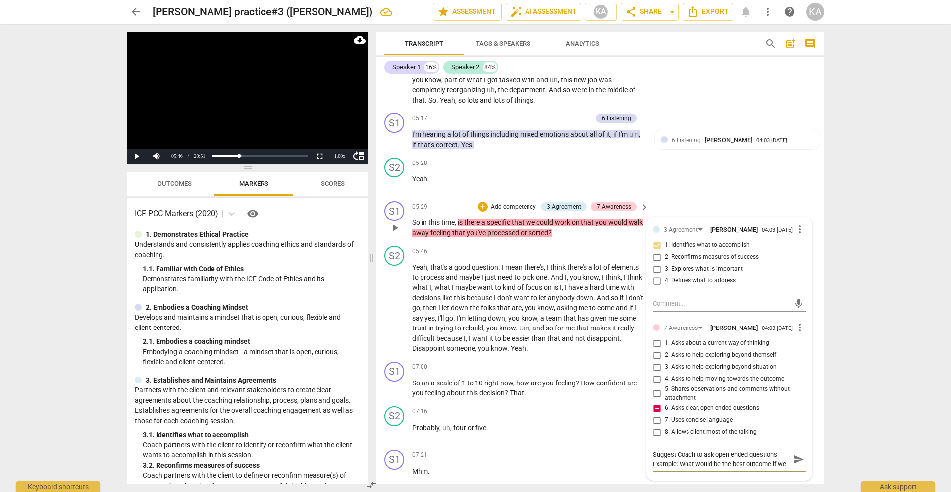
type textarea "Suggest Coach to ask open ended questions Example: What would be the best outco…"
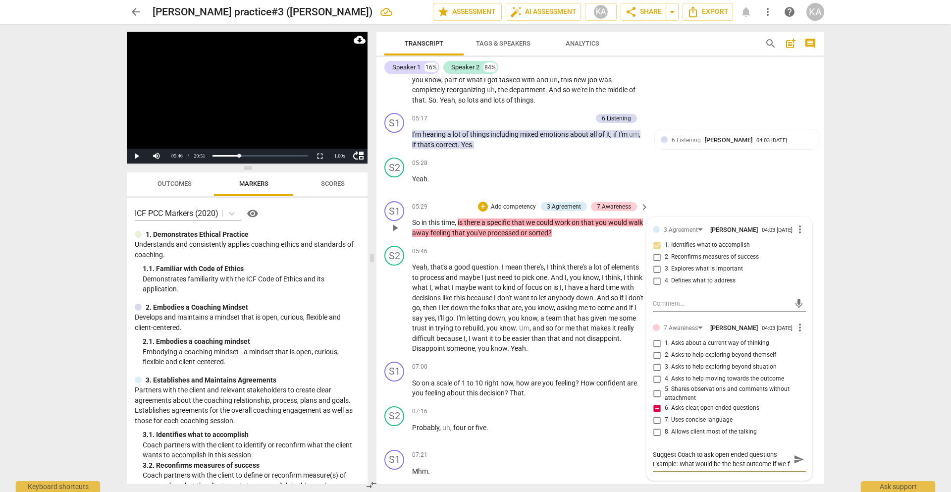
type textarea "Suggest Coach to ask open ended questions Example: What would be the best outco…"
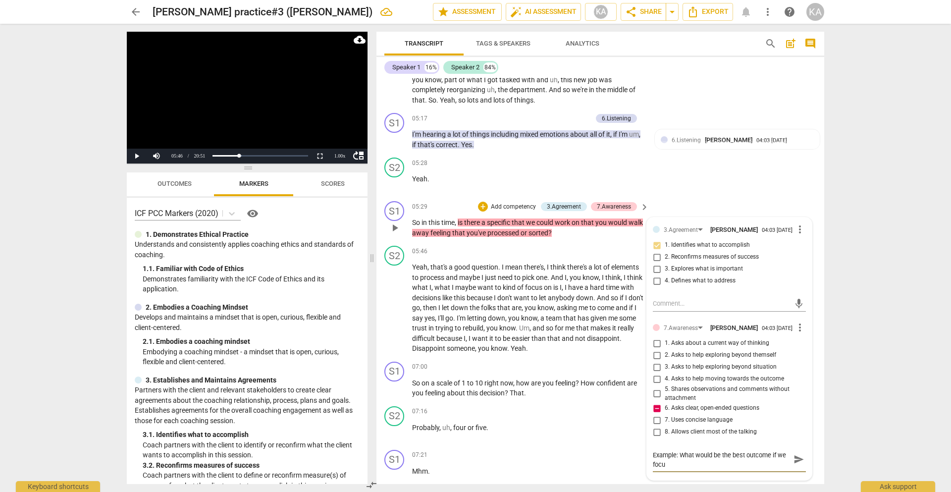
type textarea "Suggest Coach to ask open ended questions Example: What would be the best outco…"
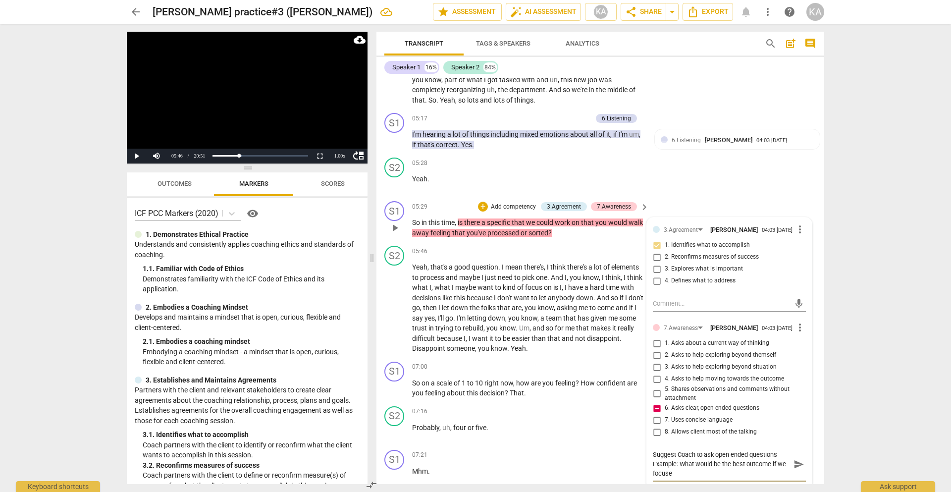
type textarea "Suggest Coach to ask open ended questions Example: What would be the best outco…"
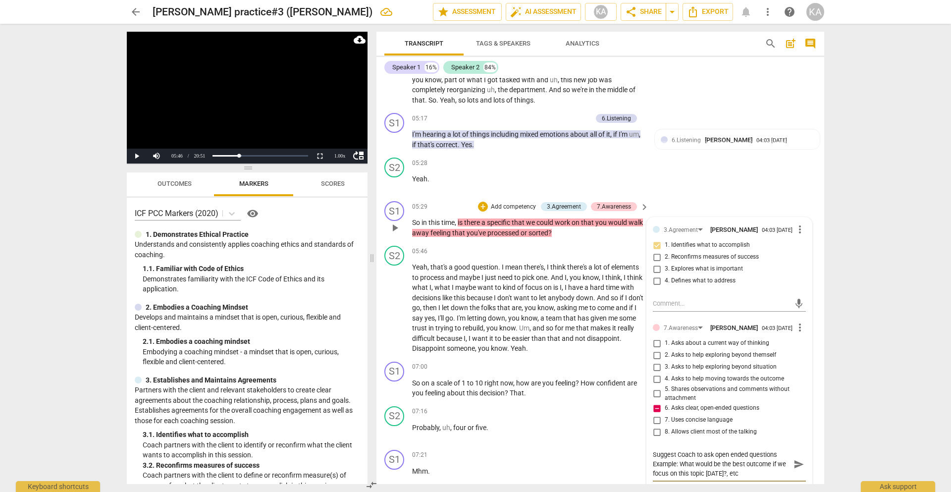
click at [783, 455] on textarea "Suggest Coach to ask open ended questions Example: What would be the best outco…" at bounding box center [721, 464] width 137 height 28
click at [796, 472] on span "send" at bounding box center [799, 473] width 11 height 11
click at [401, 308] on span "play_arrow" at bounding box center [395, 308] width 12 height 12
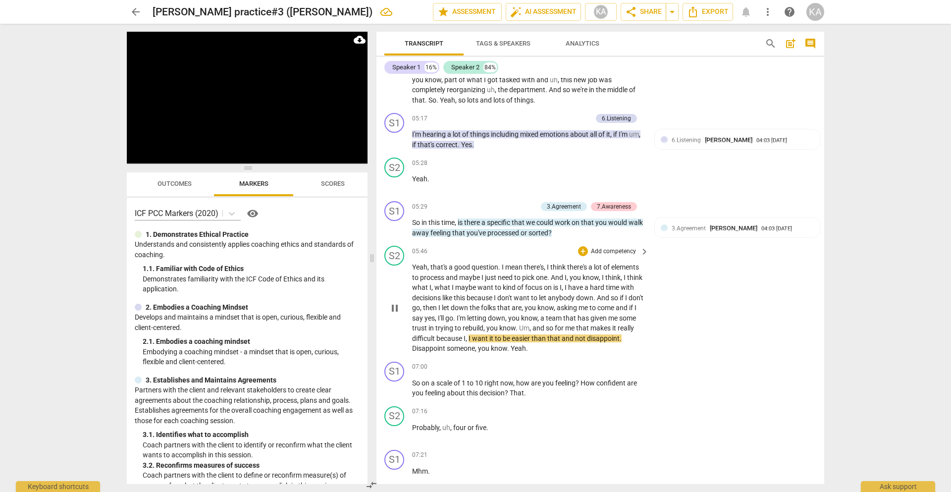
click at [391, 307] on span "pause" at bounding box center [395, 308] width 12 height 12
